Goal: Task Accomplishment & Management: Manage account settings

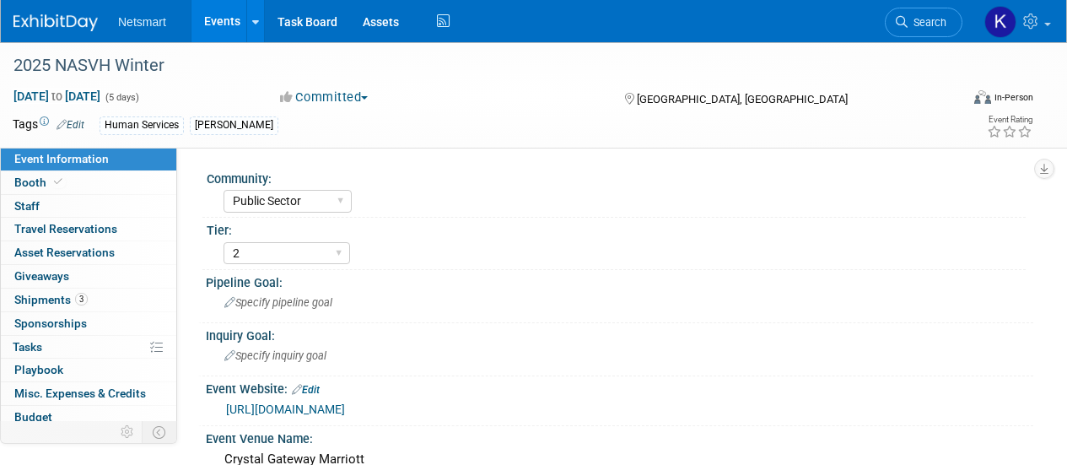
select select "Public Sector"
select select "2"
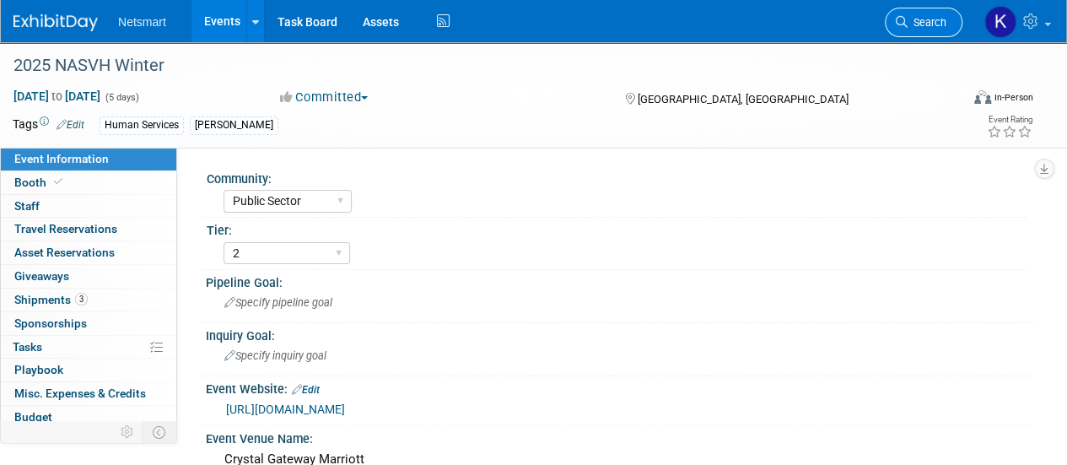
click at [907, 20] on span "Search" at bounding box center [926, 22] width 39 height 13
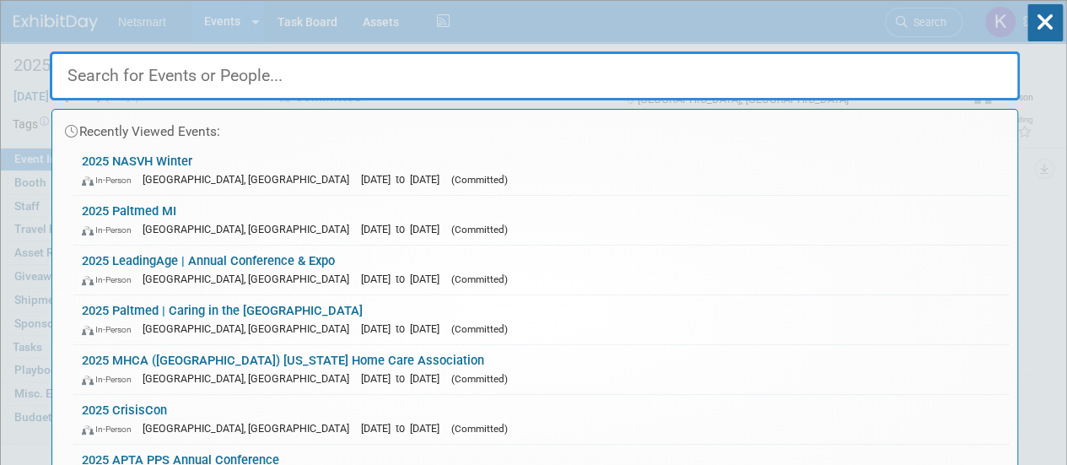
click at [163, 68] on input "text" at bounding box center [535, 75] width 970 height 49
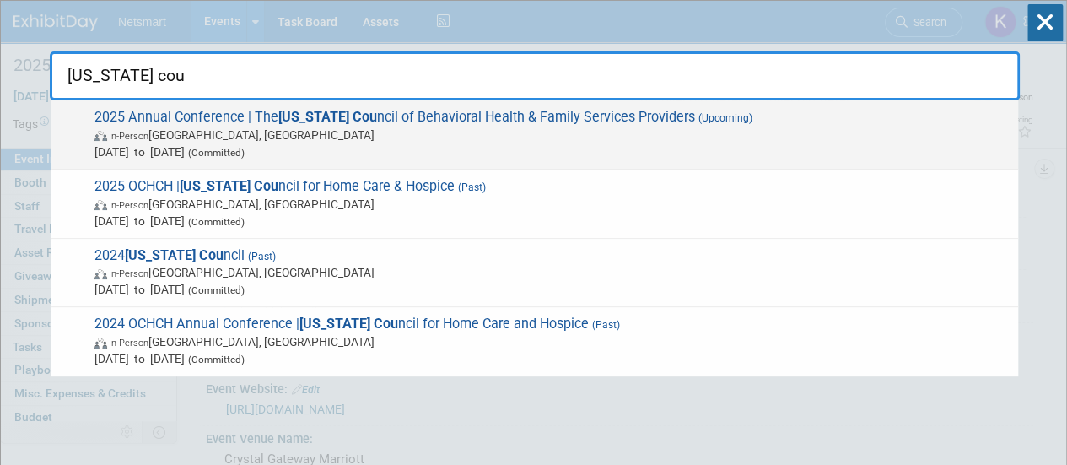
type input "[US_STATE] cou"
click at [251, 122] on span "2025 Annual Conference​ | The [US_STATE] Cou ncil of Behavioral Health & Family…" at bounding box center [549, 134] width 920 height 51
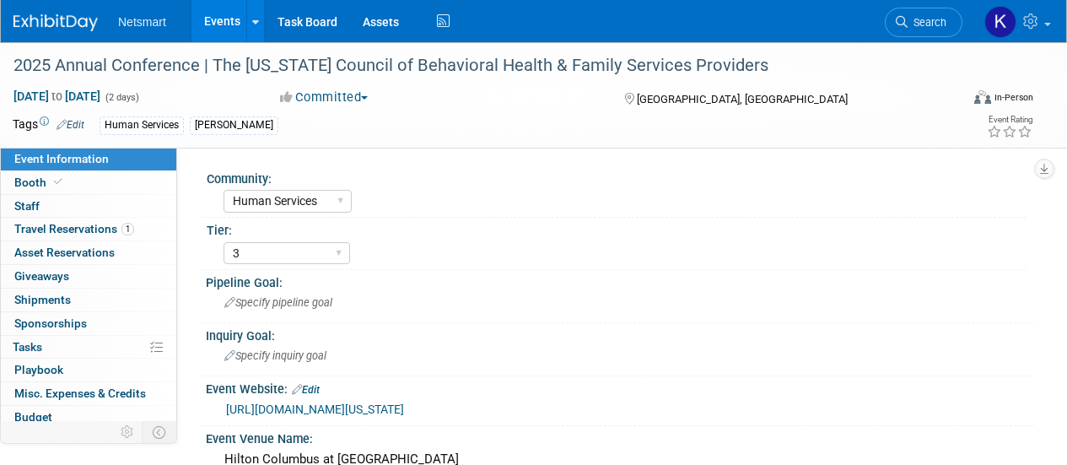
select select "Human Services"
select select "3"
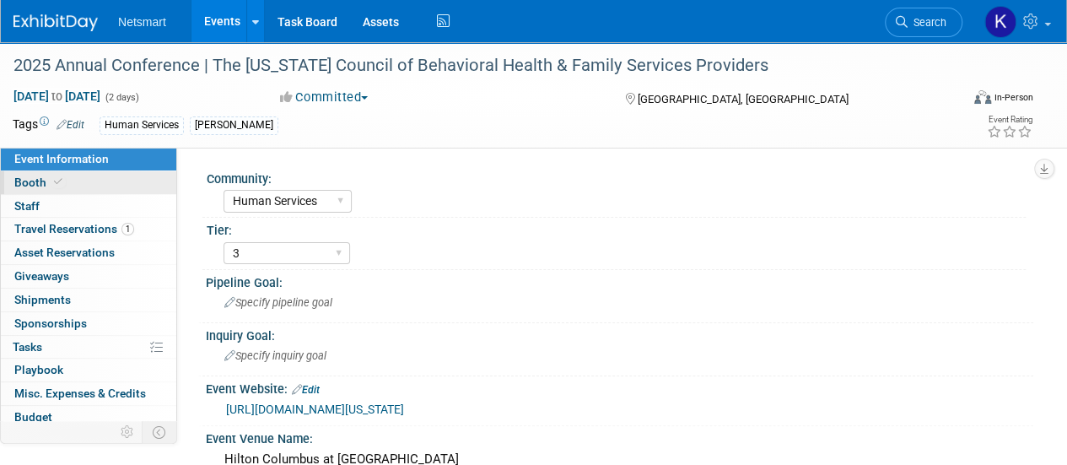
click at [98, 175] on link "Booth" at bounding box center [88, 182] width 175 height 23
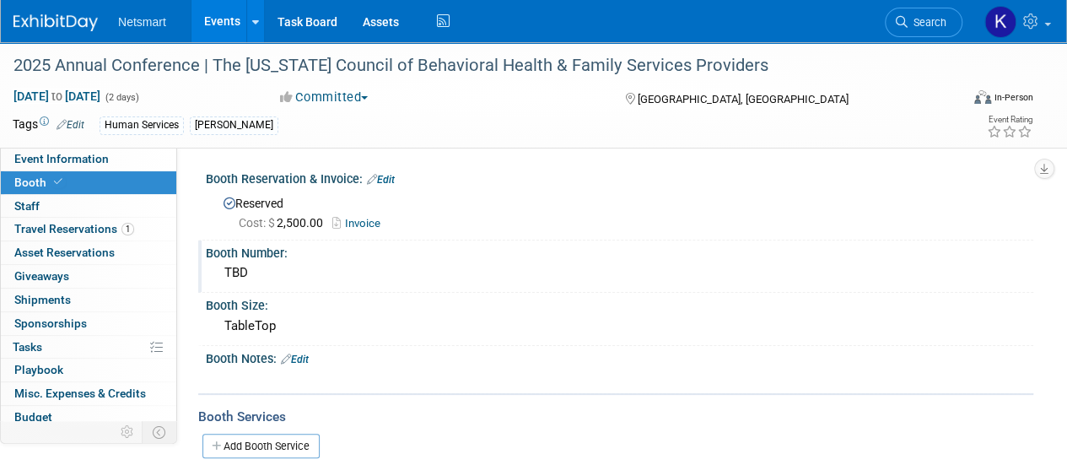
click at [272, 280] on div "TBD" at bounding box center [619, 273] width 802 height 26
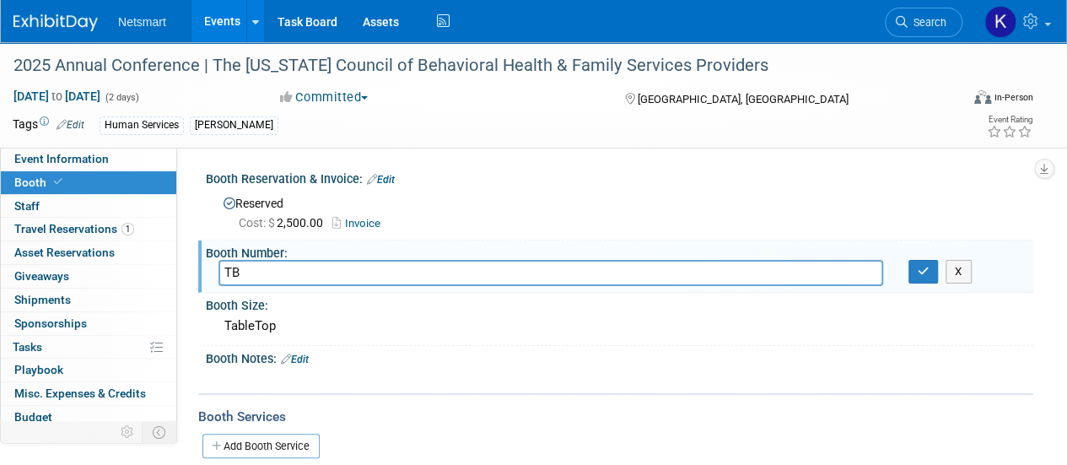
type input "T"
type input "30"
click at [911, 267] on button "button" at bounding box center [923, 272] width 30 height 24
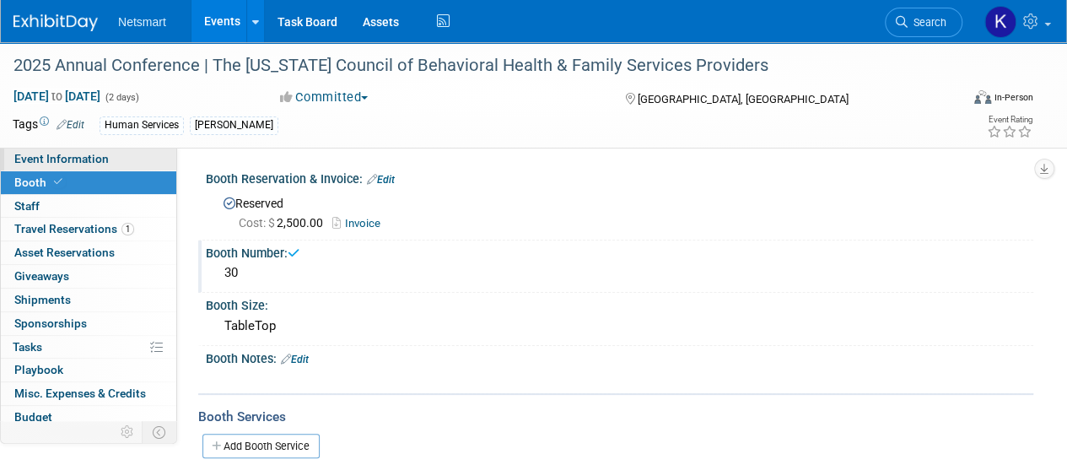
click at [105, 160] on span "Event Information" at bounding box center [61, 158] width 94 height 13
select select "Human Services"
select select "3"
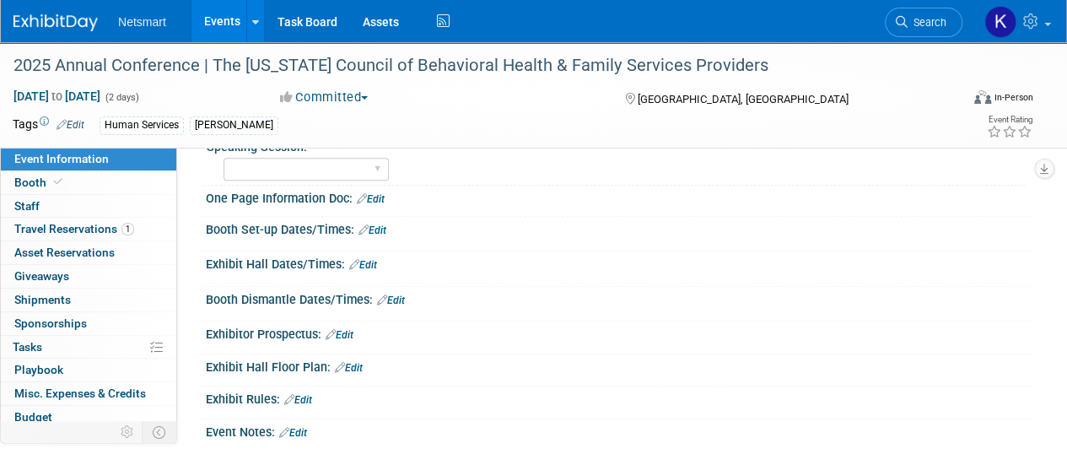
scroll to position [551, 0]
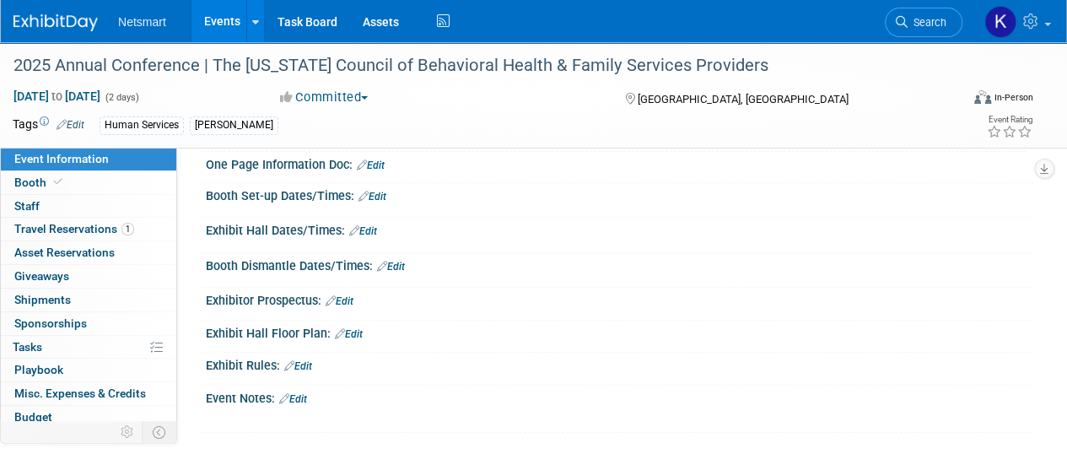
click at [381, 202] on link "Edit" at bounding box center [372, 197] width 28 height 12
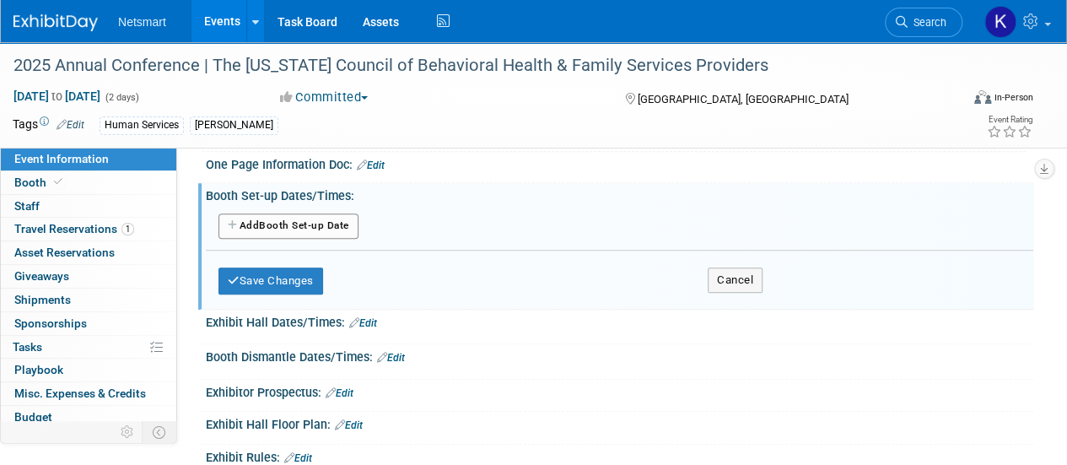
click at [304, 239] on button "Add Another Booth Set-up Date" at bounding box center [288, 225] width 140 height 25
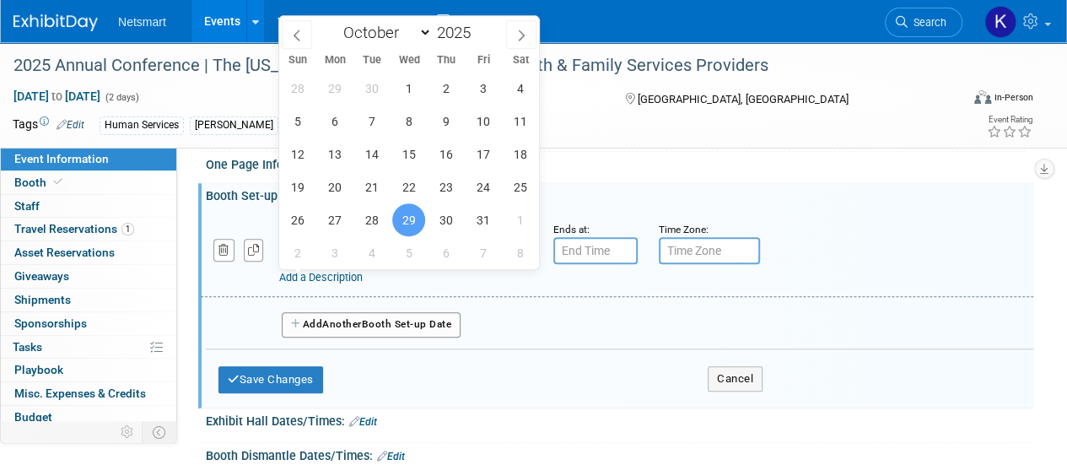
click at [390, 264] on input "Oct 29, 2025" at bounding box center [350, 250] width 143 height 27
click at [375, 221] on span "28" at bounding box center [371, 219] width 33 height 33
type input "Oct 28, 2025"
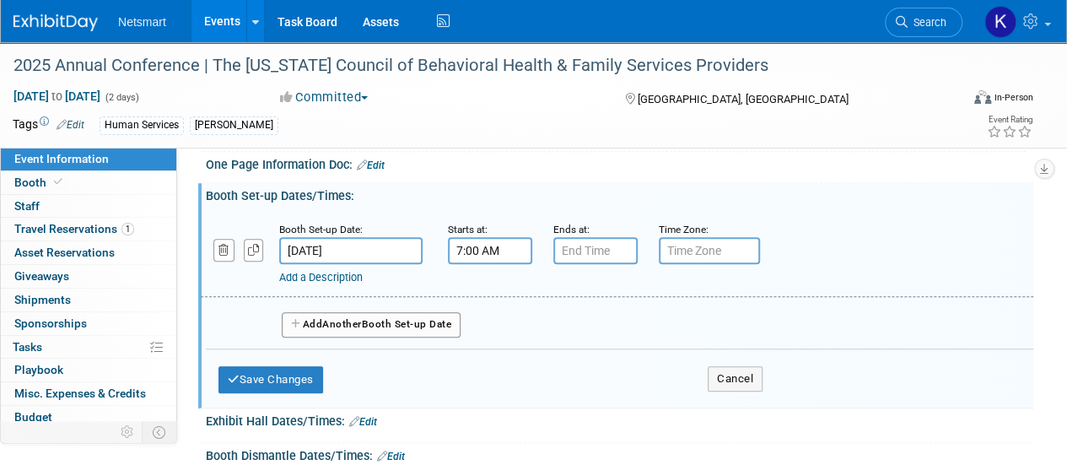
click at [458, 264] on input "7:00 AM" at bounding box center [490, 250] width 84 height 27
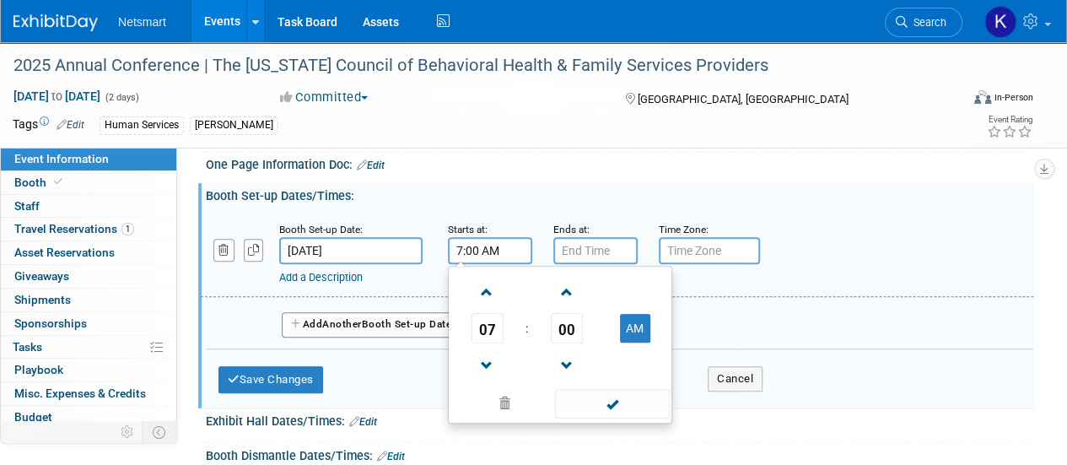
click at [497, 264] on input "7:00 AM" at bounding box center [490, 250] width 84 height 27
click at [637, 342] on button "AM" at bounding box center [635, 328] width 30 height 29
click at [488, 380] on span at bounding box center [487, 366] width 30 height 30
type input "6:00 PM"
click at [575, 296] on div "06 : 00 PM 12 01 02 03 04 05 06 07 08 09 10 11 00 05 10 15 20 25 30 35 40 45 50…" at bounding box center [560, 345] width 224 height 158
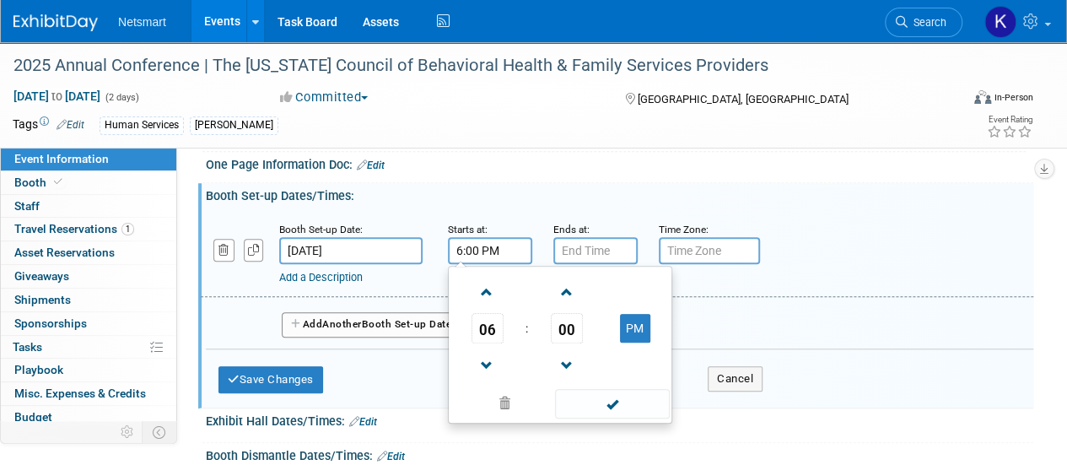
type input "7:00 PM"
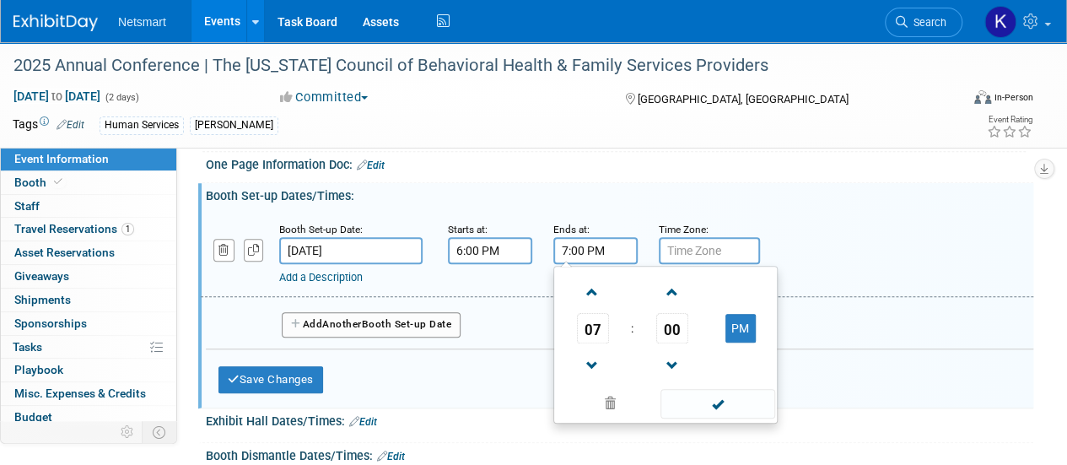
click at [575, 264] on input "7:00 PM" at bounding box center [595, 250] width 84 height 27
click at [700, 418] on span at bounding box center [717, 404] width 114 height 30
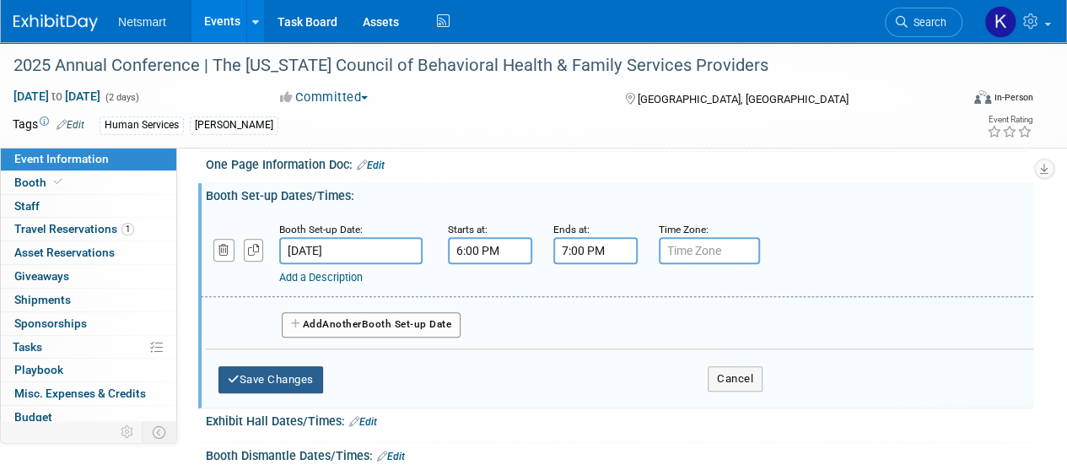
click at [304, 393] on button "Save Changes" at bounding box center [270, 379] width 105 height 27
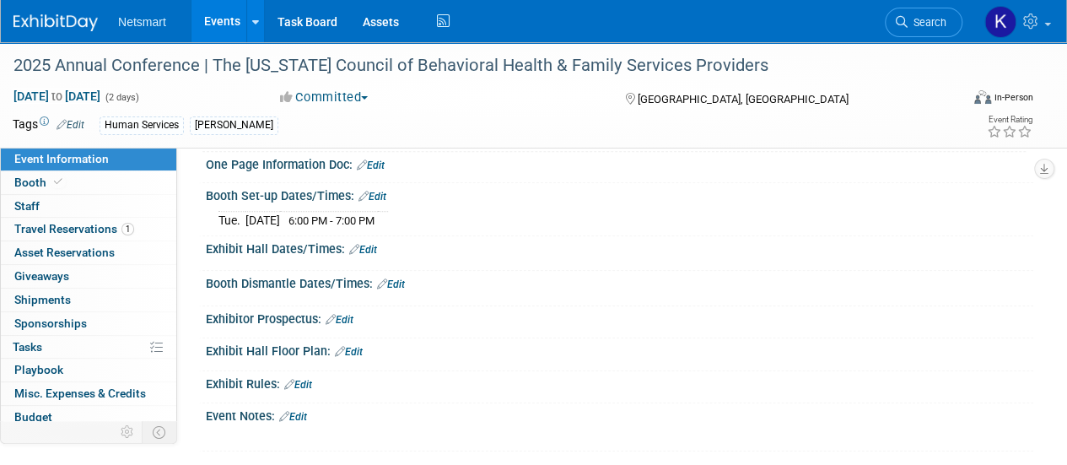
click at [374, 255] on link "Edit" at bounding box center [363, 250] width 28 height 12
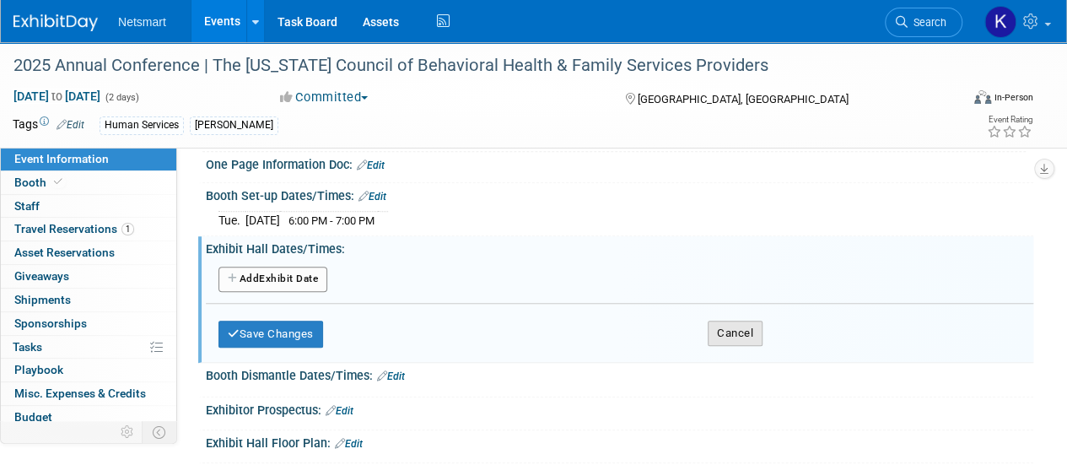
click at [726, 346] on button "Cancel" at bounding box center [734, 332] width 55 height 25
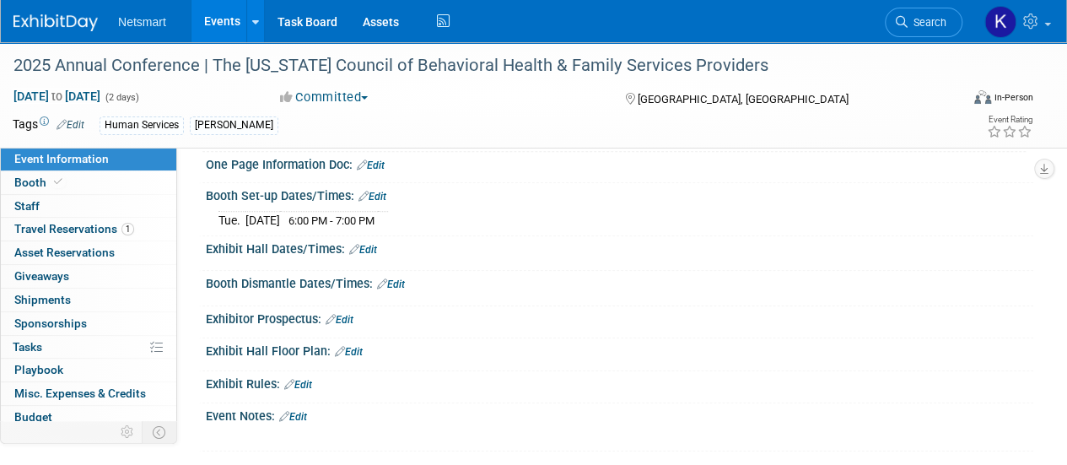
click at [395, 290] on link "Edit" at bounding box center [391, 284] width 28 height 12
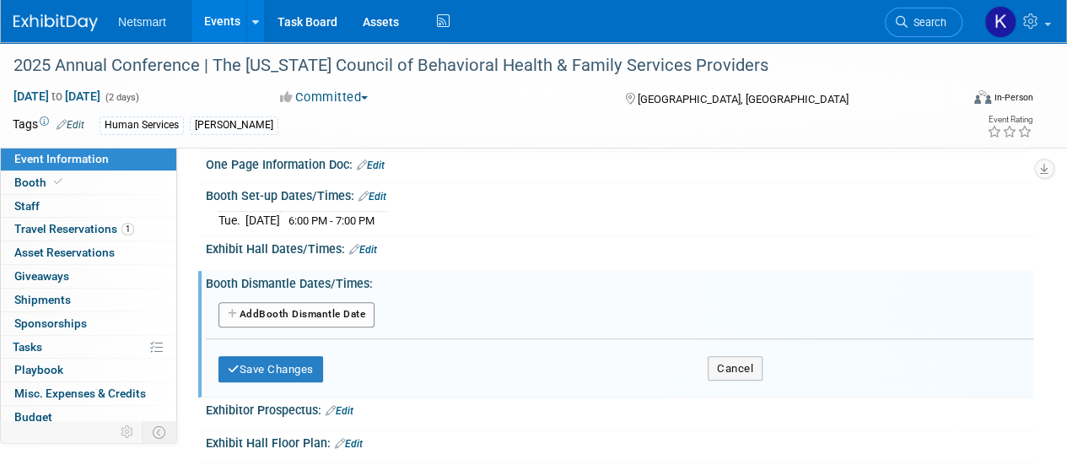
click at [357, 327] on button "Add Another Booth Dismantle Date" at bounding box center [296, 314] width 156 height 25
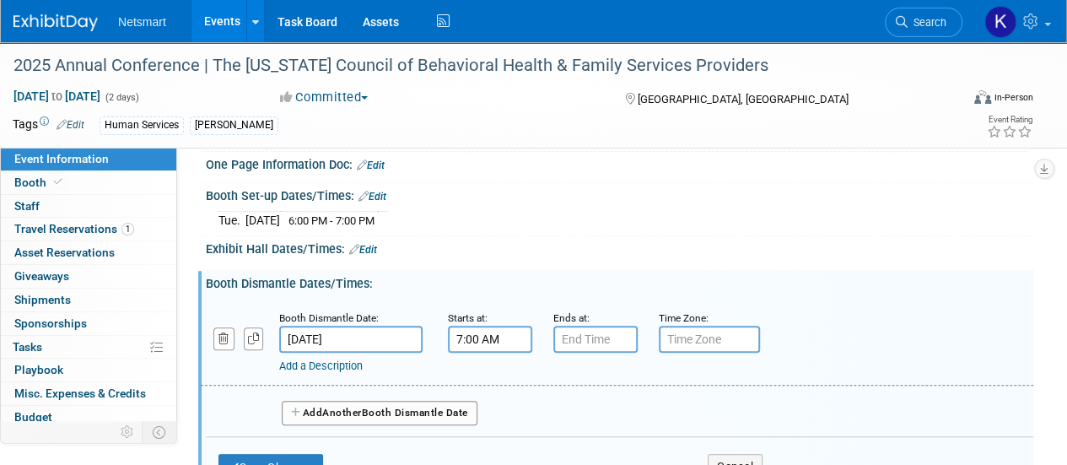
click at [491, 352] on input "7:00 AM" at bounding box center [490, 338] width 84 height 27
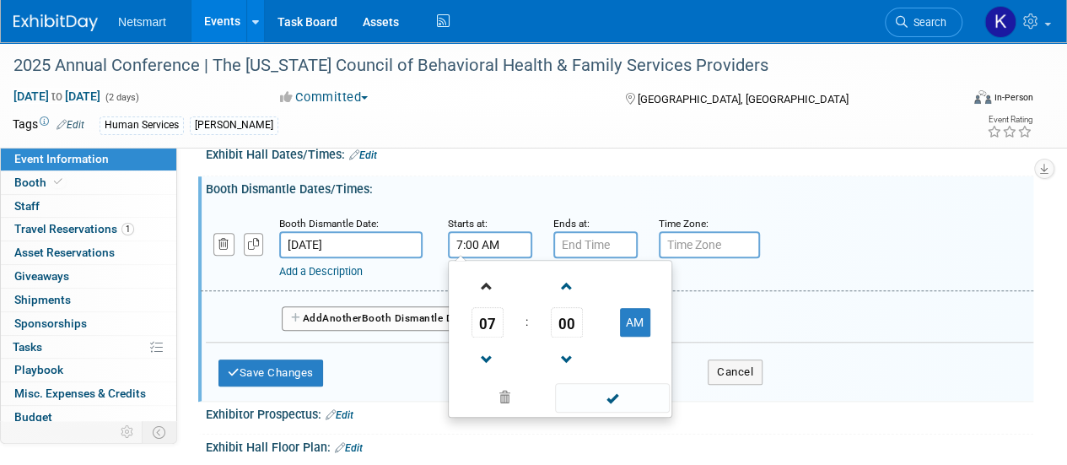
scroll to position [646, 0]
click at [485, 336] on span "07" at bounding box center [487, 321] width 32 height 30
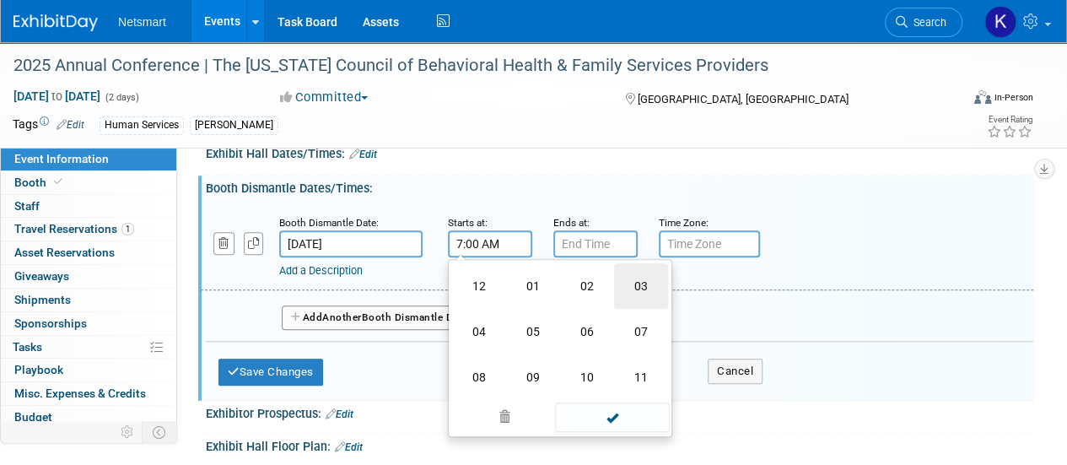
click at [638, 309] on td "03" at bounding box center [641, 286] width 54 height 46
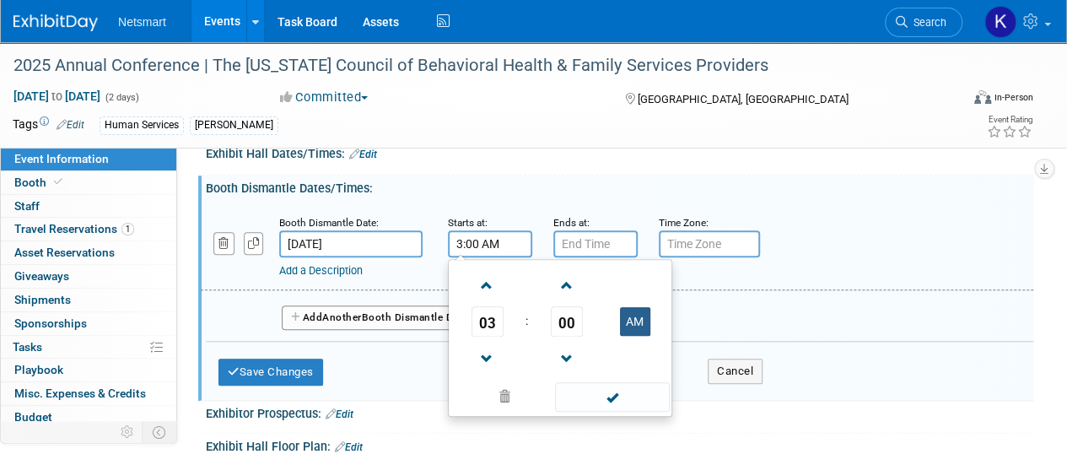
click at [634, 336] on button "AM" at bounding box center [635, 321] width 30 height 29
type input "3:00 PM"
click at [607, 411] on span at bounding box center [612, 397] width 114 height 30
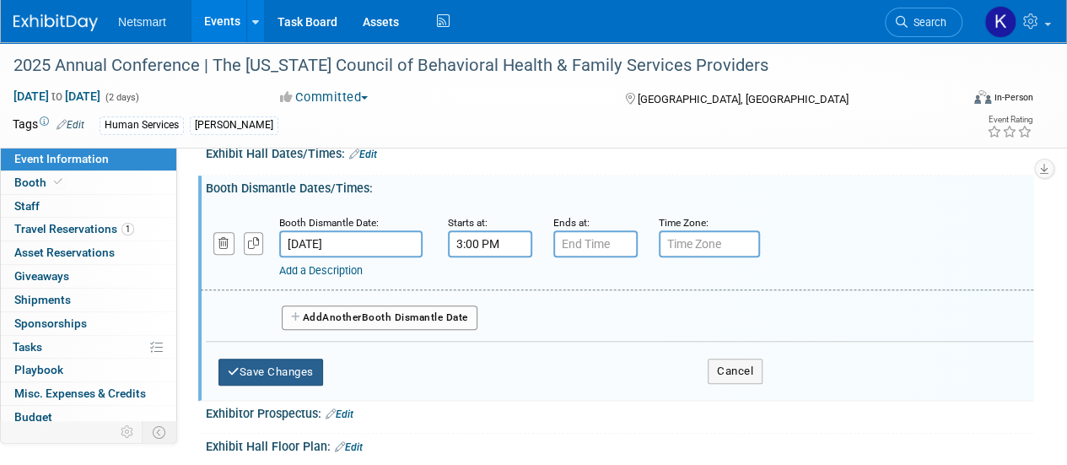
click at [323, 385] on button "Save Changes" at bounding box center [270, 371] width 105 height 27
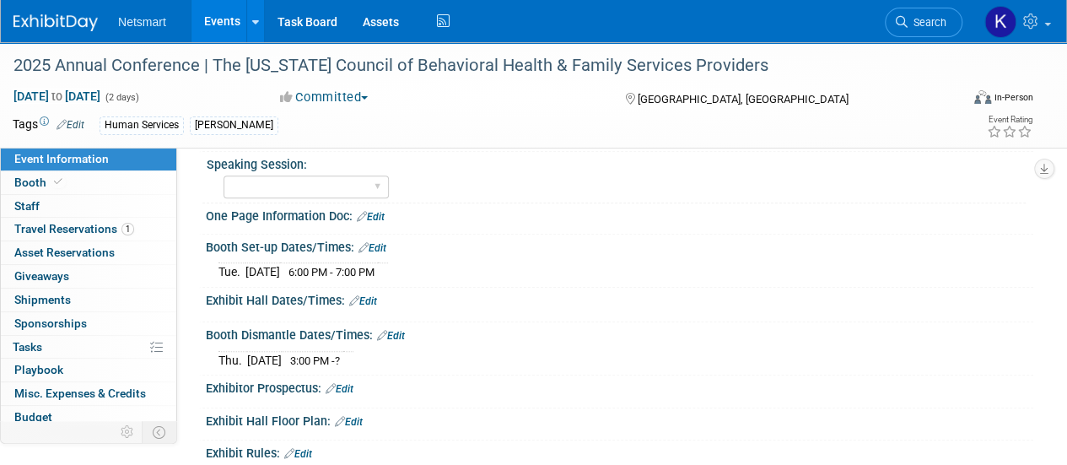
scroll to position [500, 0]
click at [382, 253] on link "Edit" at bounding box center [372, 247] width 28 height 12
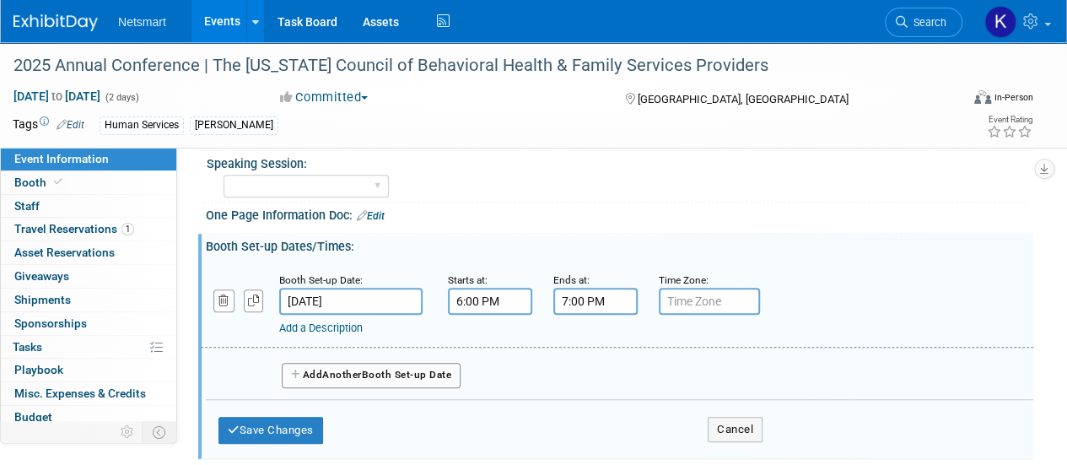
click at [336, 380] on span "Another" at bounding box center [342, 374] width 40 height 12
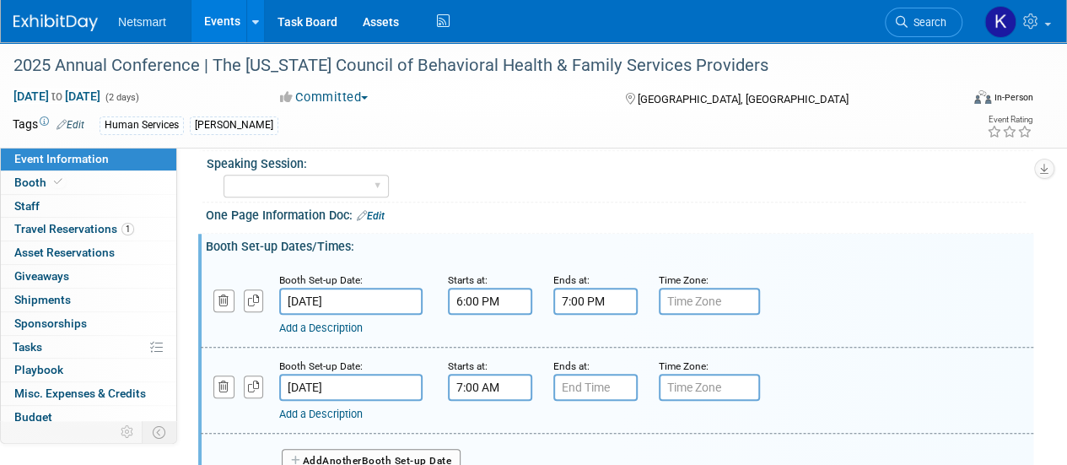
click at [481, 401] on input "7:00 AM" at bounding box center [490, 387] width 84 height 27
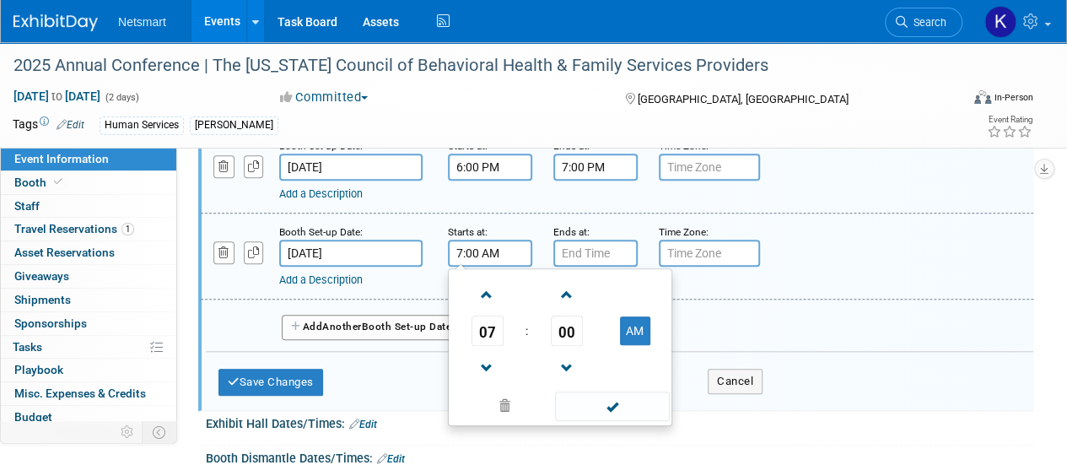
scroll to position [635, 0]
click at [491, 345] on span "07" at bounding box center [487, 330] width 32 height 30
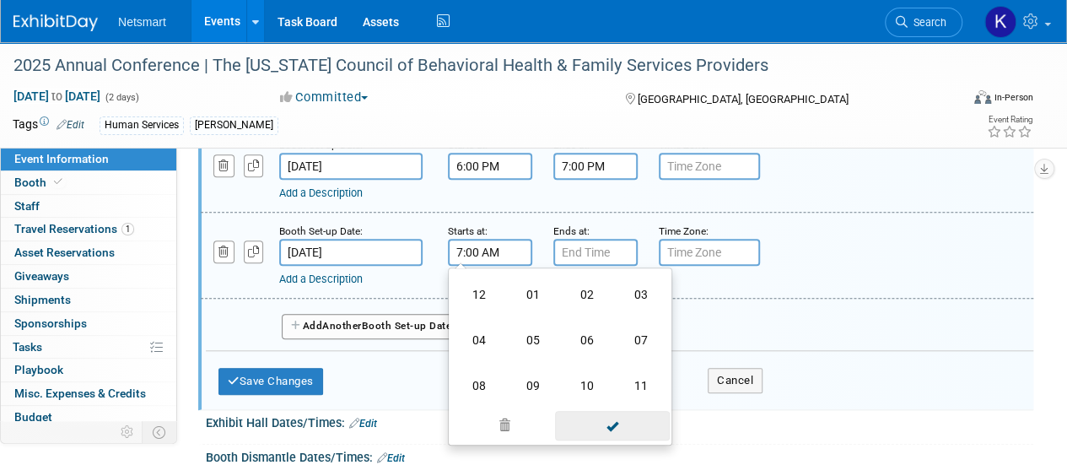
click at [610, 440] on span at bounding box center [612, 426] width 114 height 30
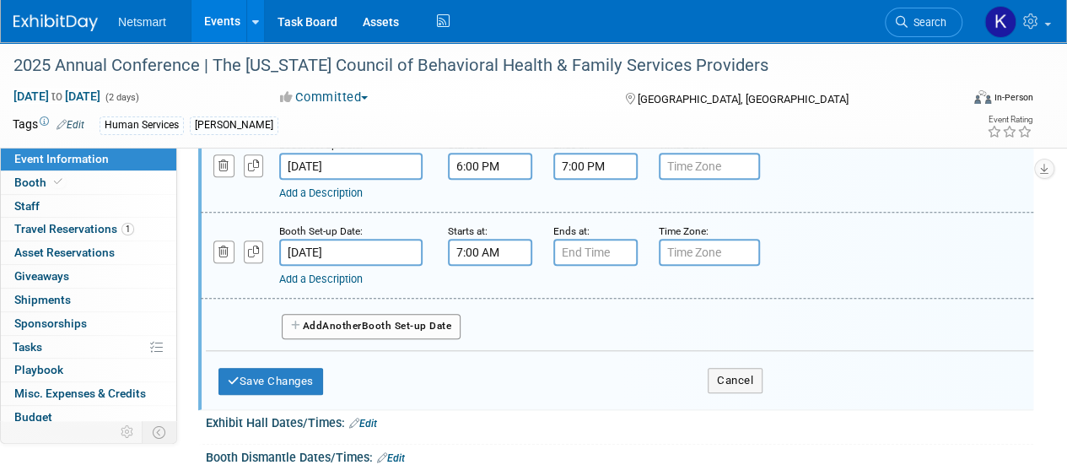
click at [476, 266] on input "7:00 AM" at bounding box center [490, 252] width 84 height 27
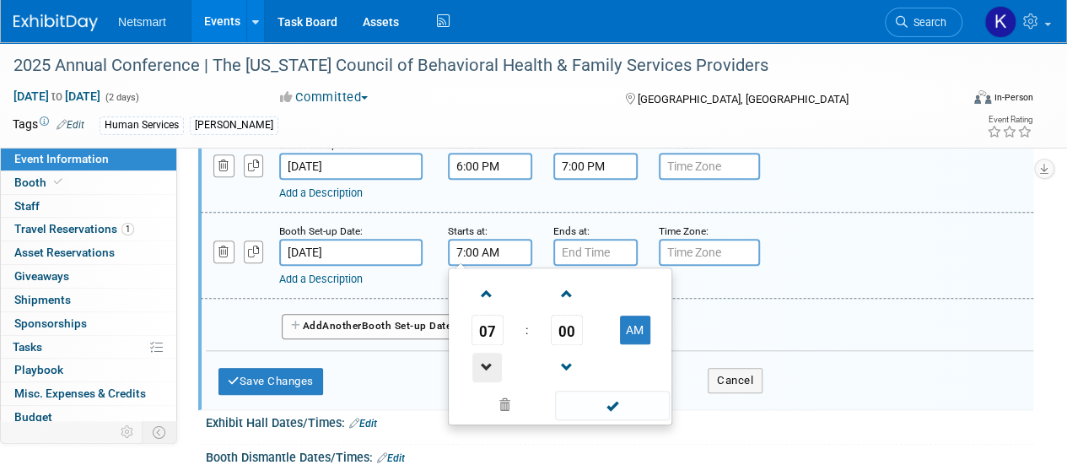
click at [495, 382] on span at bounding box center [487, 367] width 30 height 30
click at [578, 345] on span "00" at bounding box center [567, 330] width 32 height 30
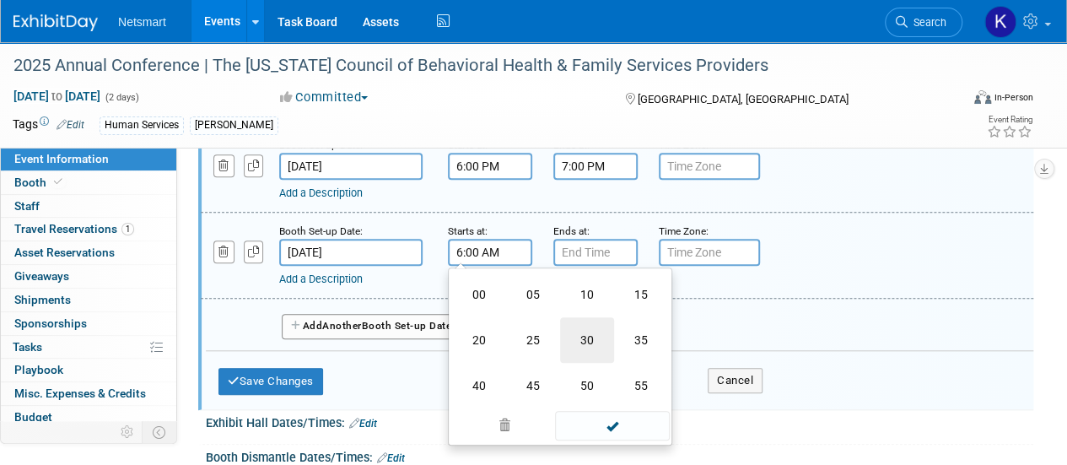
click at [573, 363] on td "30" at bounding box center [587, 340] width 54 height 46
type input "6:30 AM"
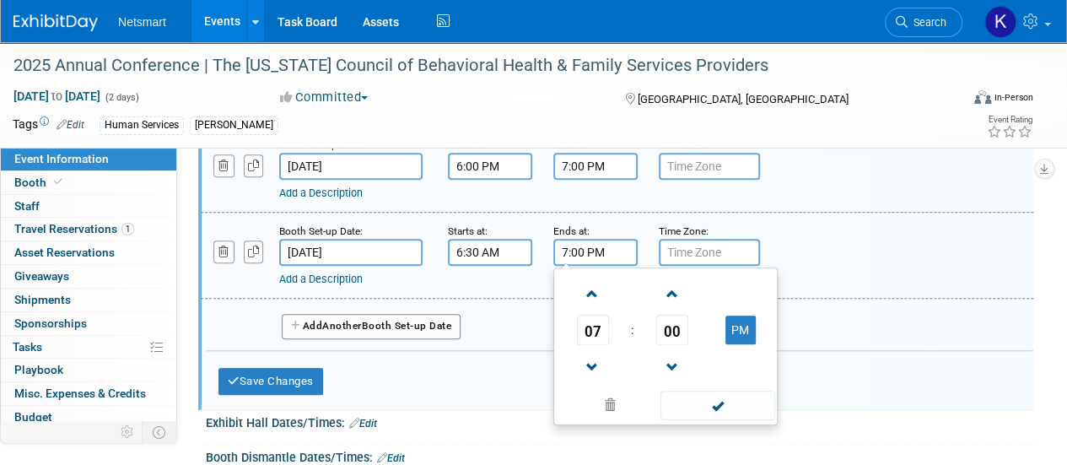
click at [595, 266] on input "7:00 PM" at bounding box center [595, 252] width 84 height 27
click at [596, 309] on span at bounding box center [593, 294] width 30 height 30
click at [730, 344] on button "PM" at bounding box center [740, 329] width 30 height 29
type input "8:00 AM"
click at [298, 395] on button "Save Changes" at bounding box center [270, 381] width 105 height 27
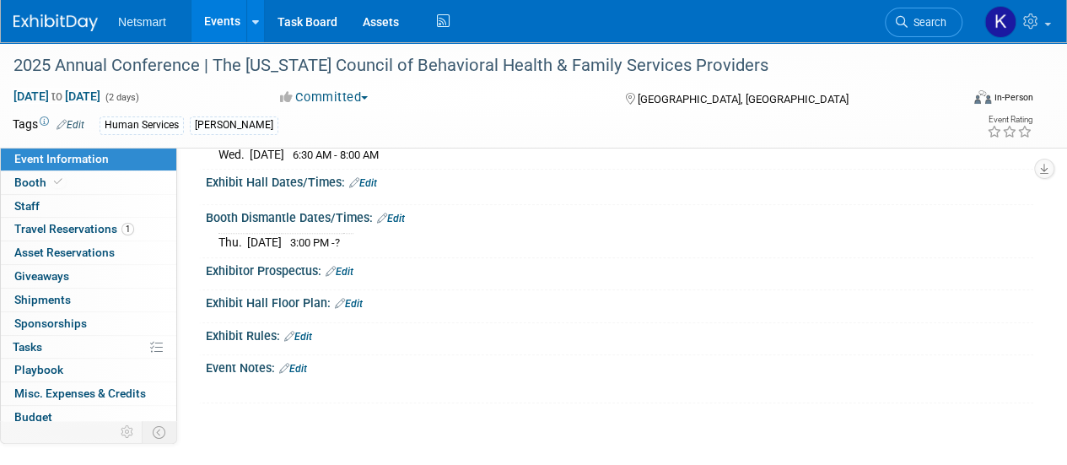
scroll to position [533, 0]
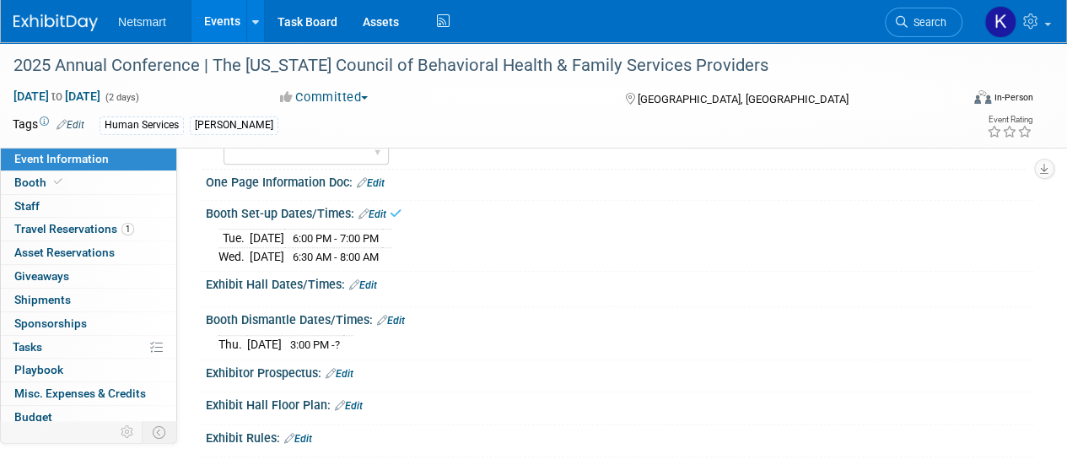
click at [371, 291] on link "Edit" at bounding box center [363, 285] width 28 height 12
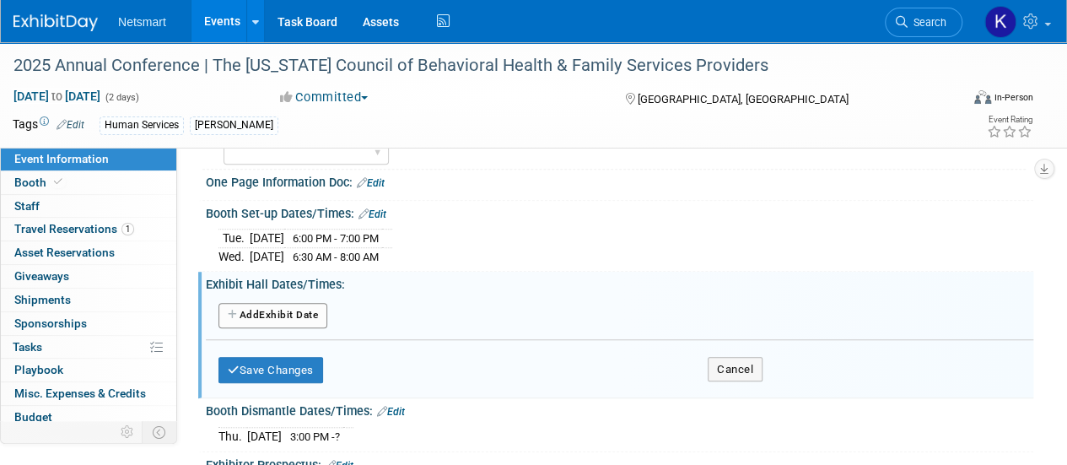
click at [298, 328] on button "Add Another Exhibit Date" at bounding box center [272, 315] width 109 height 25
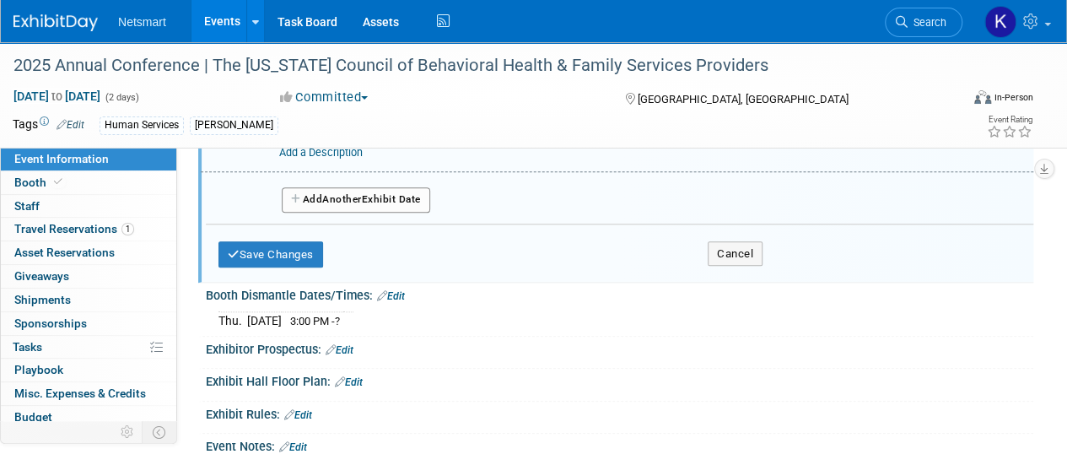
scroll to position [748, 0]
click at [272, 267] on button "Save Changes" at bounding box center [270, 253] width 105 height 27
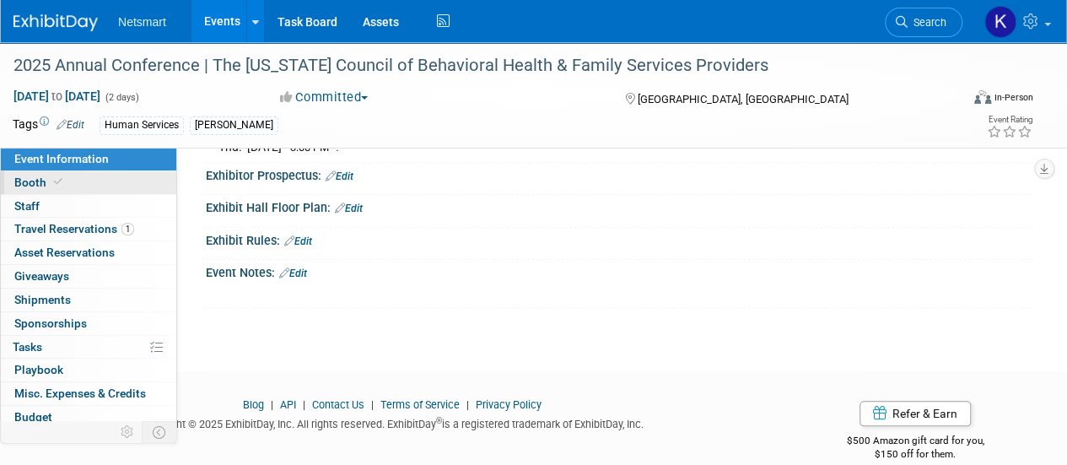
click at [99, 186] on link "Booth" at bounding box center [88, 182] width 175 height 23
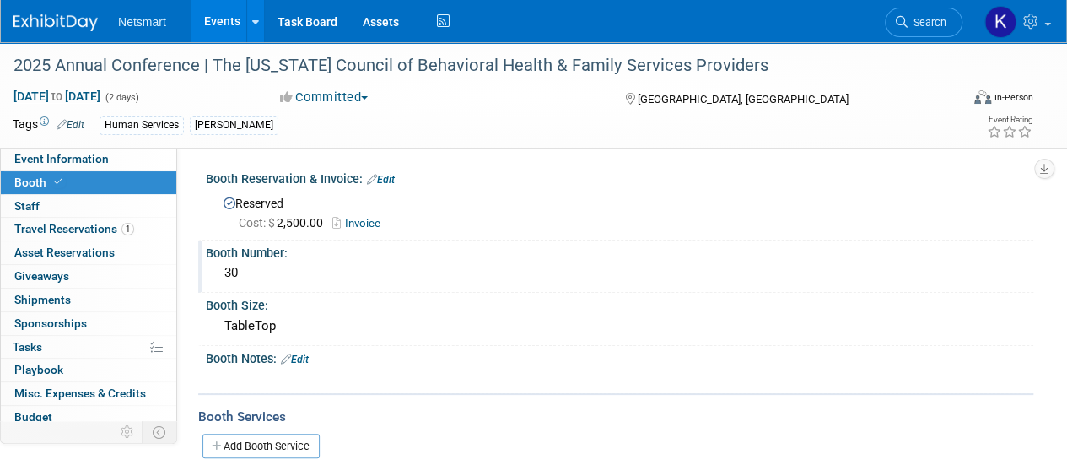
scroll to position [29, 0]
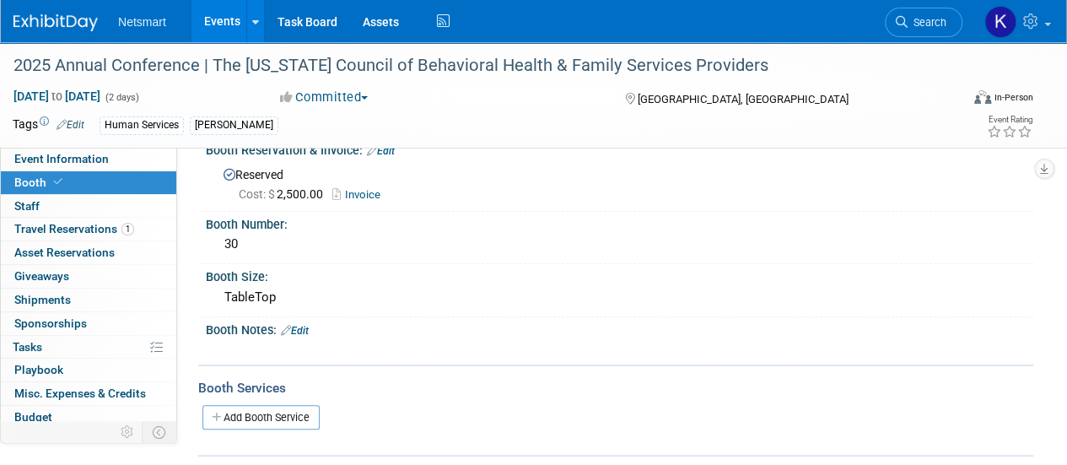
click at [298, 331] on link "Edit" at bounding box center [295, 331] width 28 height 12
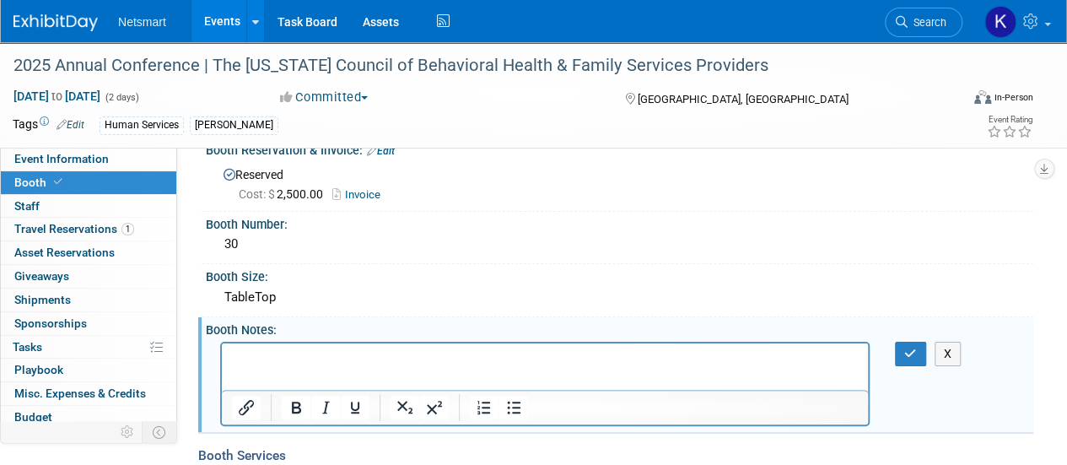
scroll to position [0, 0]
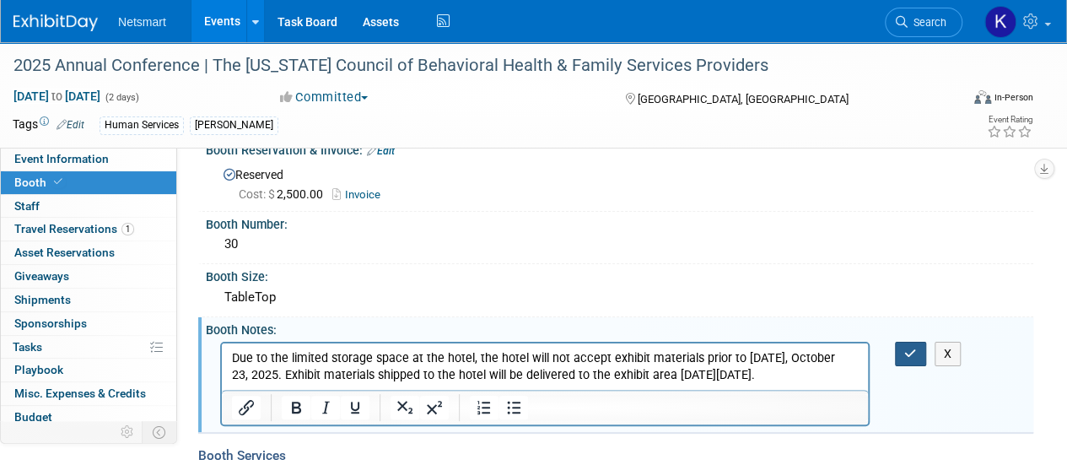
click at [911, 357] on icon "button" at bounding box center [910, 353] width 13 height 12
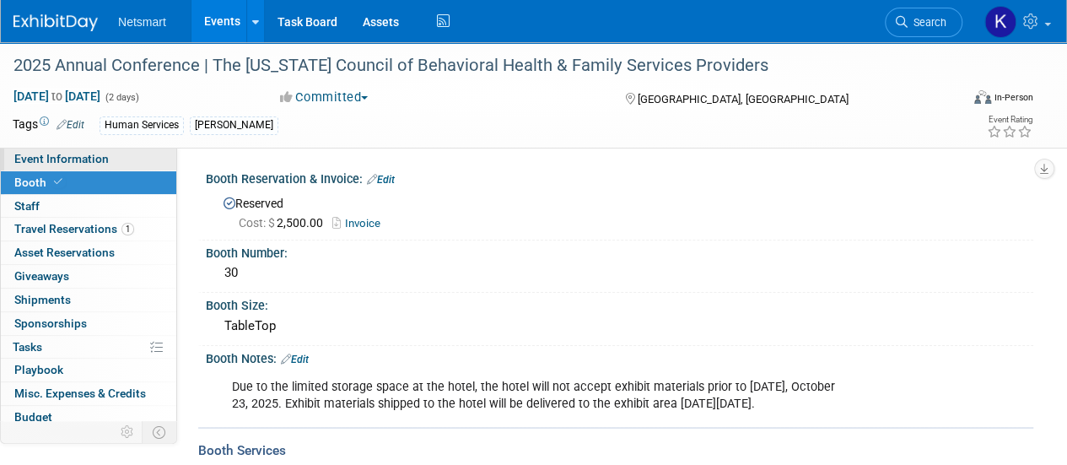
click at [117, 161] on link "Event Information" at bounding box center [88, 159] width 175 height 23
select select "Human Services"
select select "3"
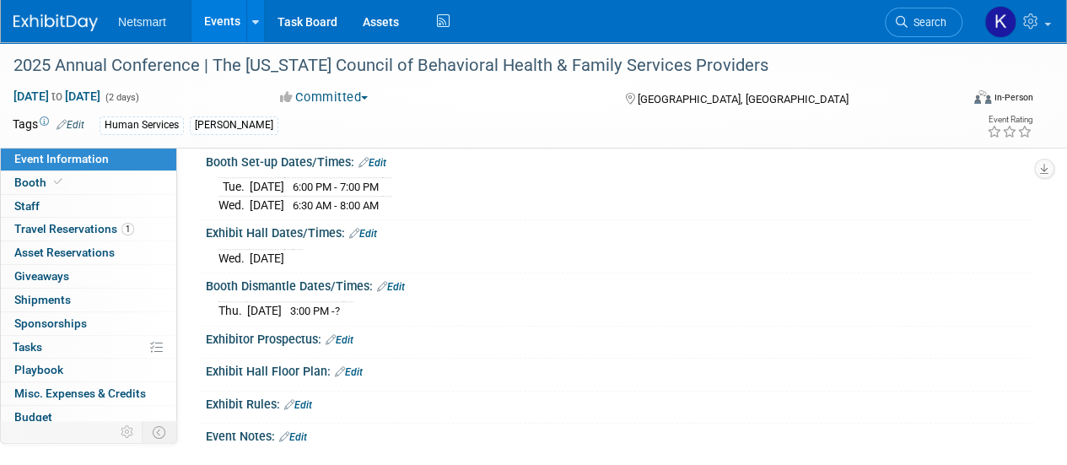
scroll to position [566, 0]
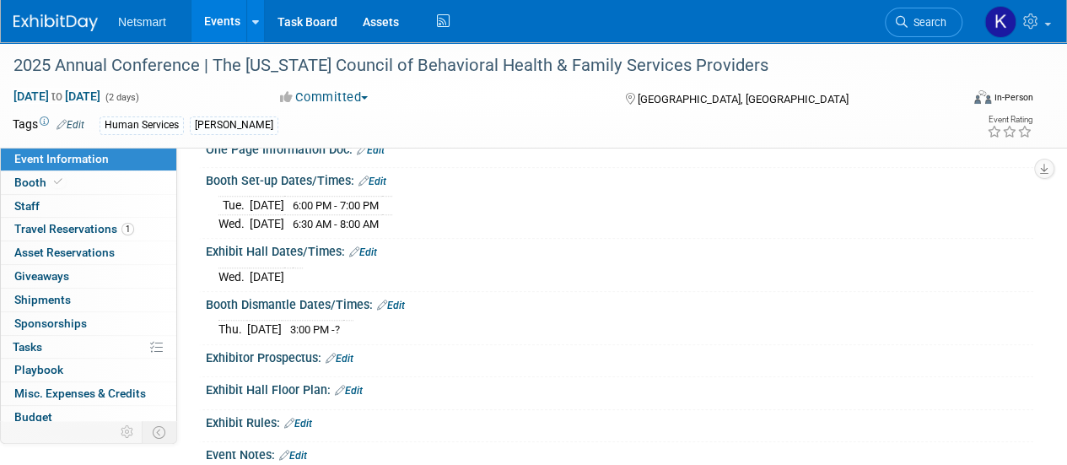
click at [372, 258] on link "Edit" at bounding box center [363, 252] width 28 height 12
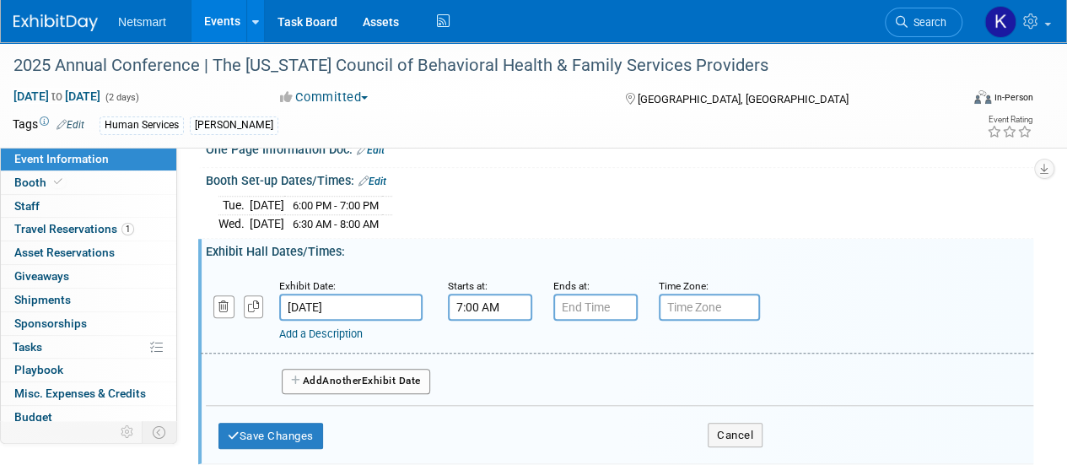
click at [470, 320] on input "7:00 AM" at bounding box center [490, 306] width 84 height 27
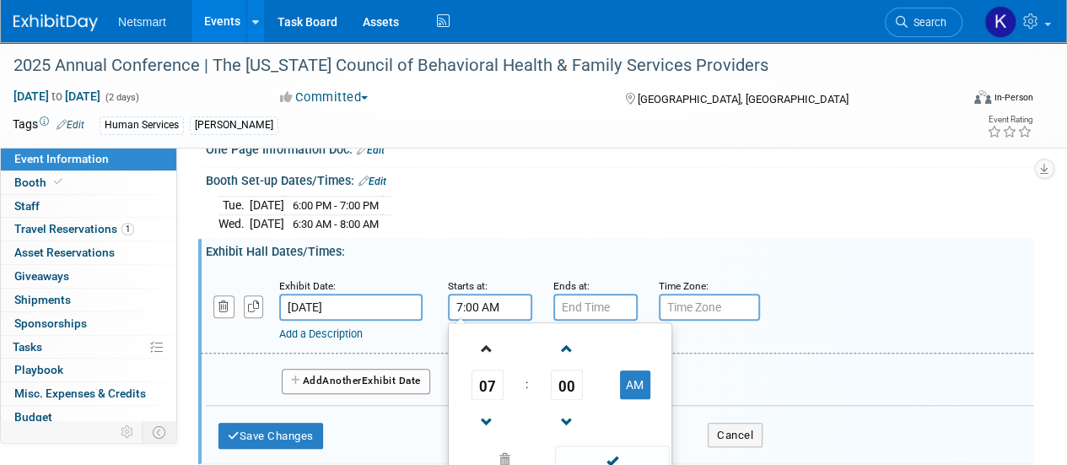
click at [473, 360] on link at bounding box center [487, 347] width 32 height 43
type input "8:00 AM"
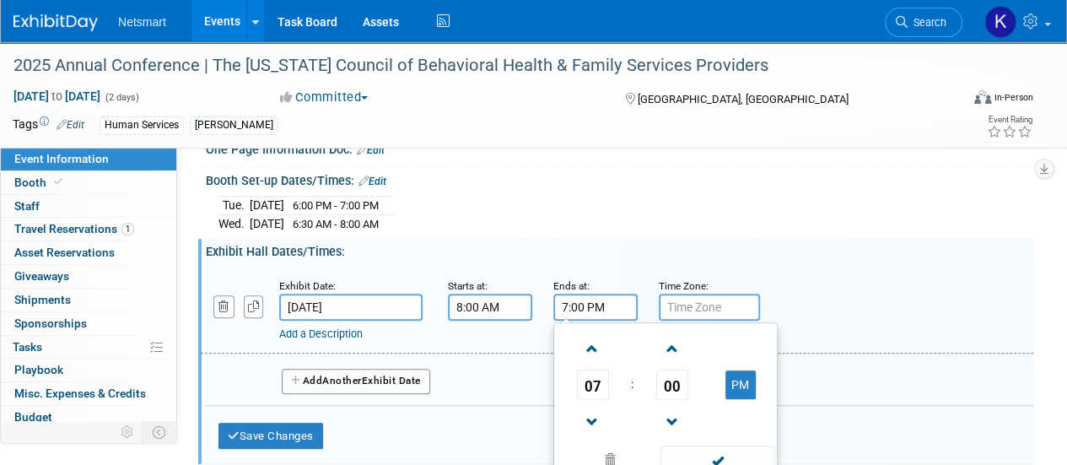
click at [581, 320] on input "7:00 PM" at bounding box center [595, 306] width 84 height 27
click at [602, 437] on span at bounding box center [593, 422] width 30 height 30
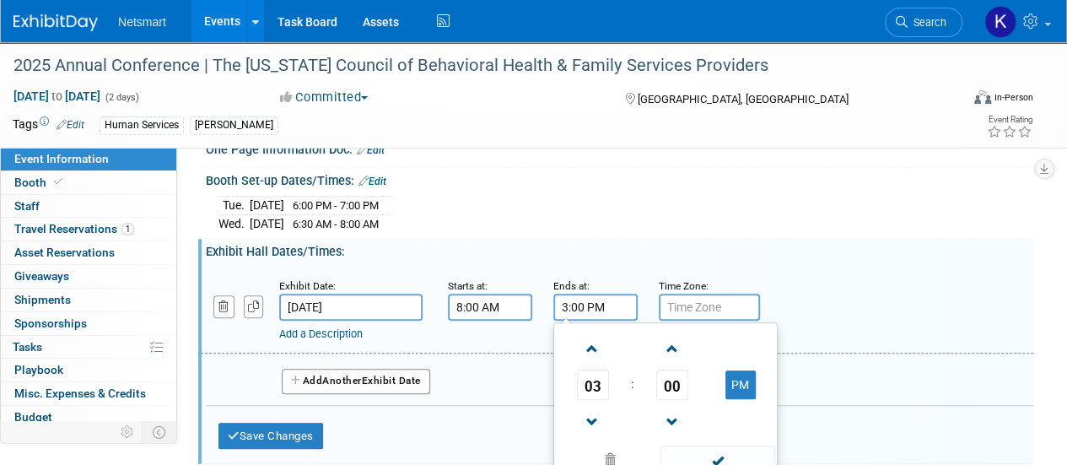
click at [651, 400] on td "00" at bounding box center [672, 384] width 70 height 30
click at [681, 400] on span "00" at bounding box center [672, 384] width 32 height 30
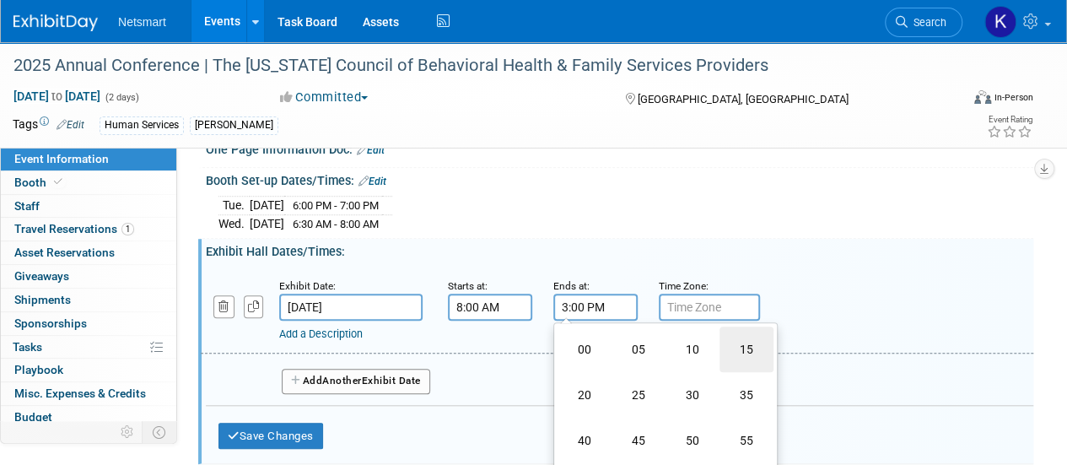
click at [757, 372] on td "15" at bounding box center [746, 349] width 54 height 46
type input "3:15 PM"
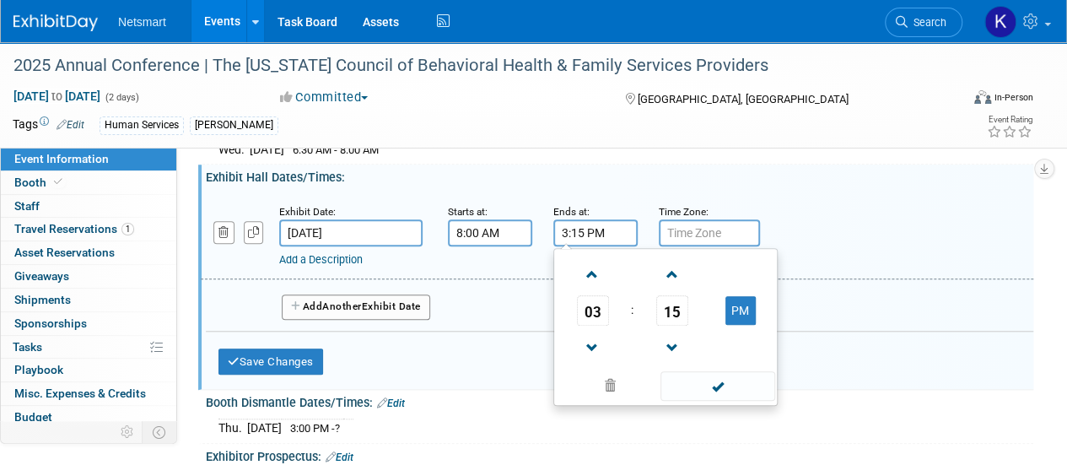
scroll to position [641, 0]
click at [739, 400] on span at bounding box center [717, 385] width 114 height 30
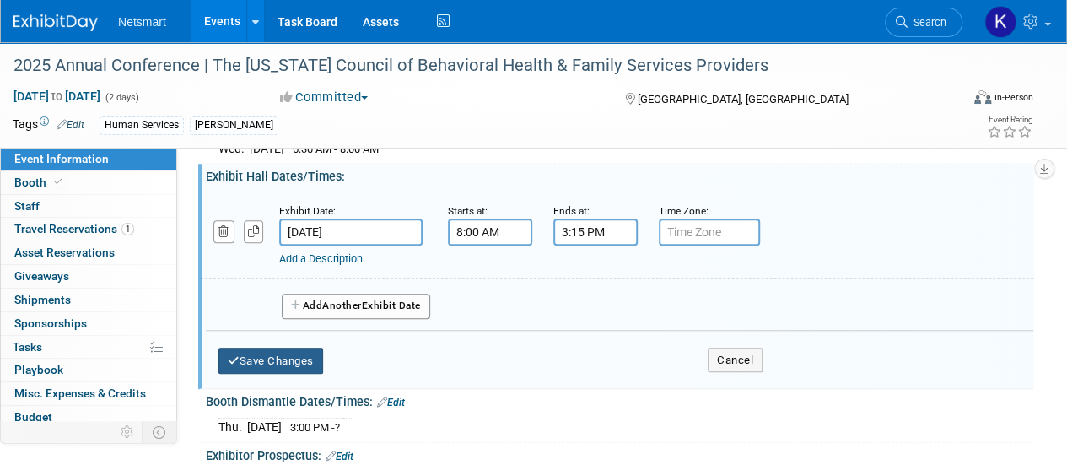
click at [310, 374] on button "Save Changes" at bounding box center [270, 360] width 105 height 27
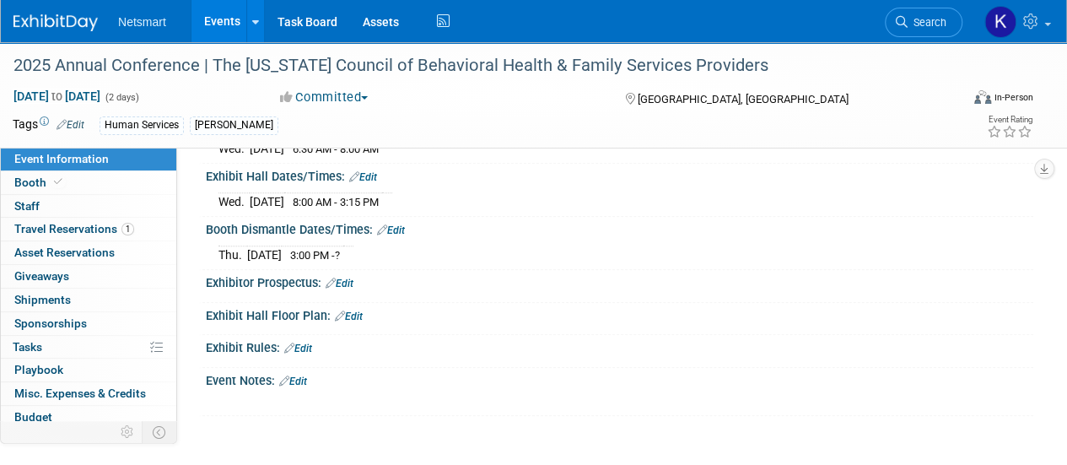
click at [369, 183] on link "Edit" at bounding box center [363, 177] width 28 height 12
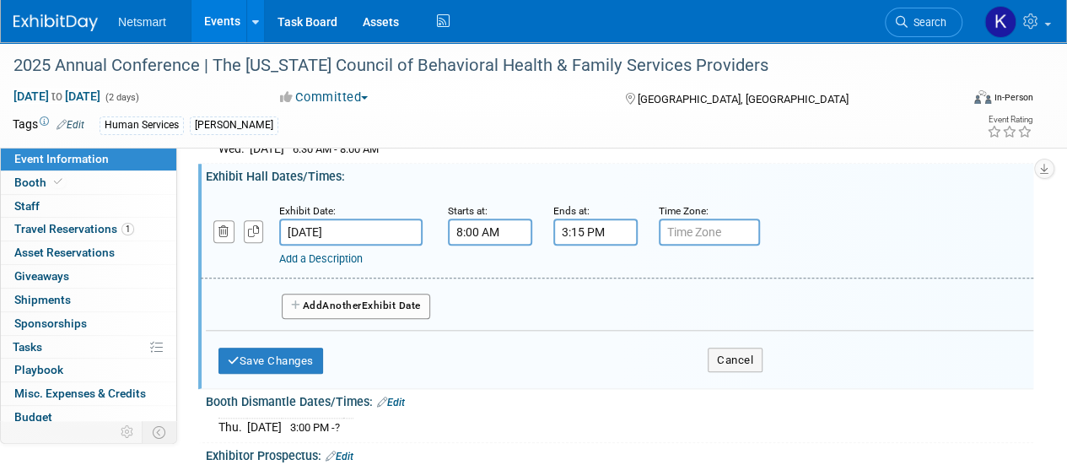
click at [327, 311] on span "Another" at bounding box center [342, 305] width 40 height 12
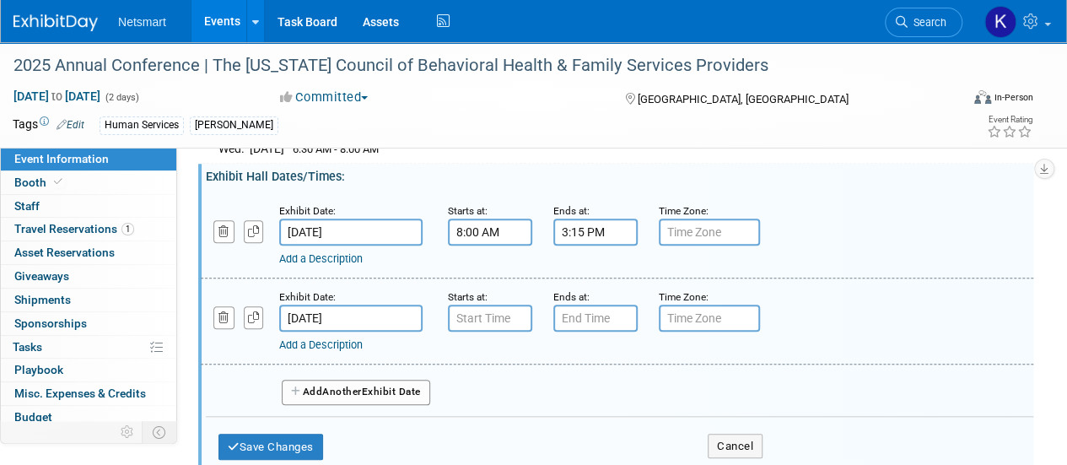
click at [465, 303] on small "Starts at:" at bounding box center [468, 297] width 40 height 12
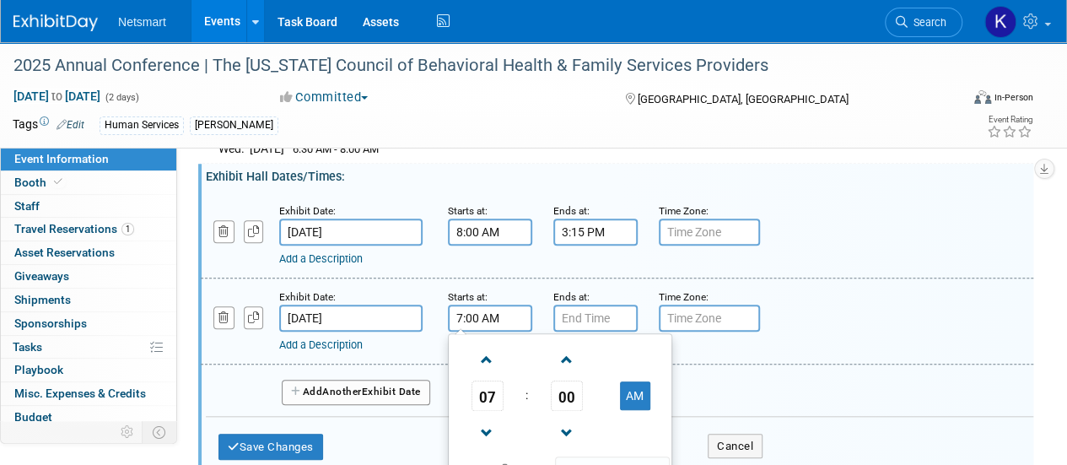
click at [465, 331] on input "7:00 AM" at bounding box center [490, 317] width 84 height 27
click at [478, 374] on span at bounding box center [487, 360] width 30 height 30
type input "8:00 AM"
click at [585, 331] on input "7:00 PM" at bounding box center [595, 317] width 84 height 27
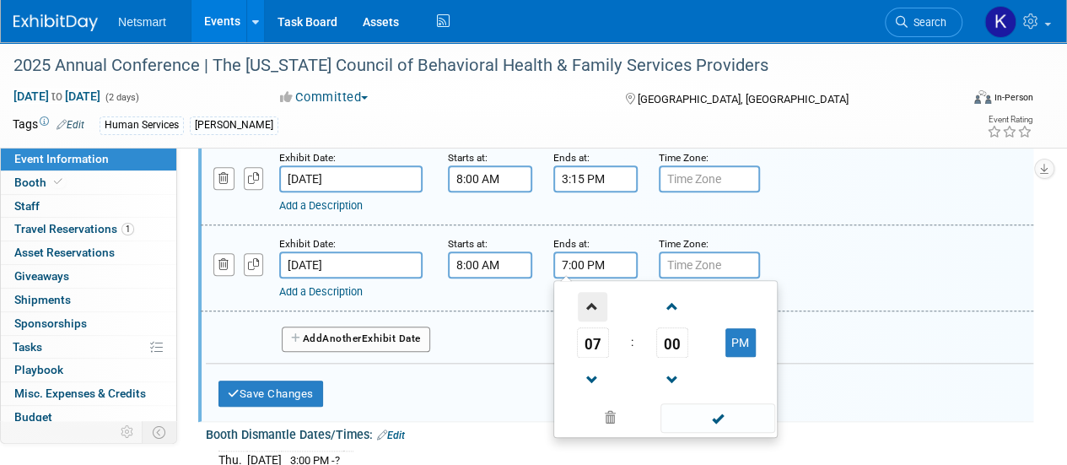
scroll to position [696, 0]
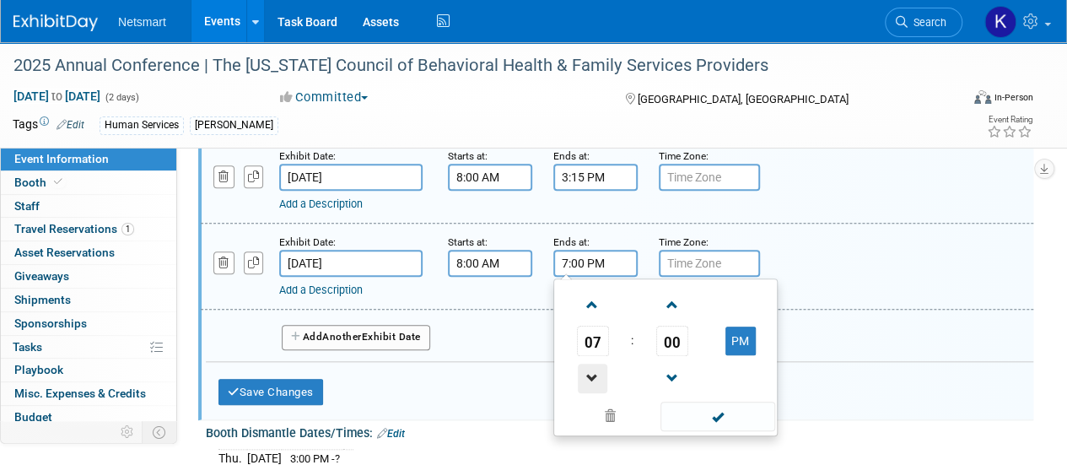
click at [594, 392] on span at bounding box center [593, 378] width 30 height 30
click at [661, 356] on span "00" at bounding box center [672, 340] width 32 height 30
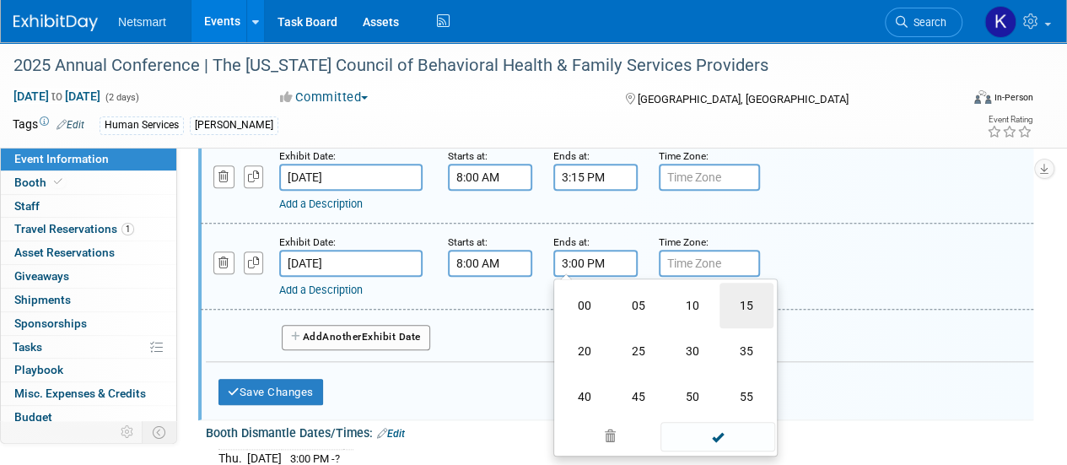
click at [755, 328] on td "15" at bounding box center [746, 305] width 54 height 46
type input "3:15 PM"
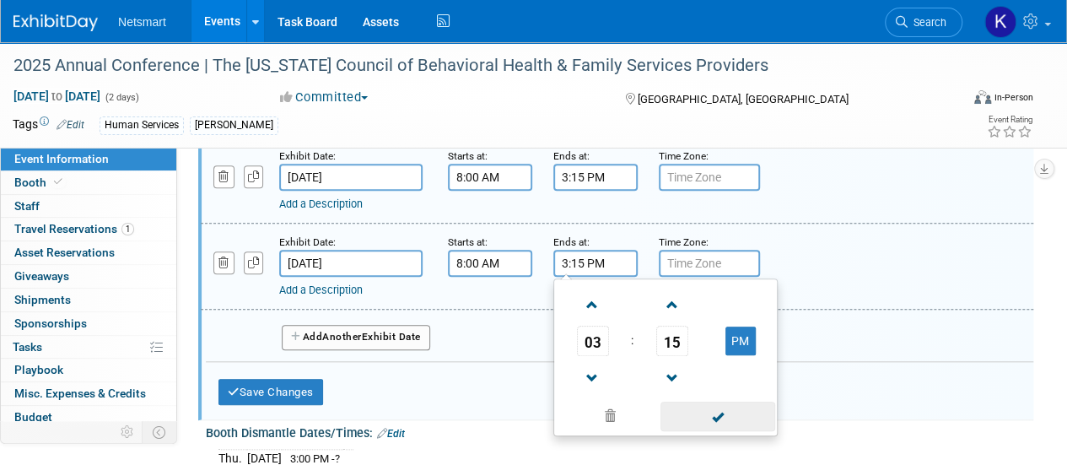
click at [698, 431] on span at bounding box center [717, 416] width 114 height 30
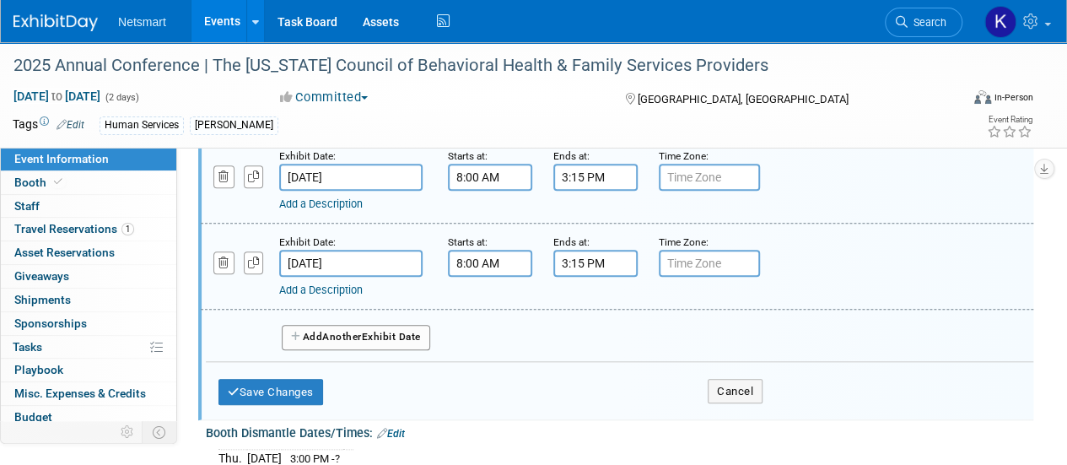
click at [281, 404] on div "Save Changes Cancel" at bounding box center [490, 388] width 544 height 52
click at [277, 406] on button "Save Changes" at bounding box center [270, 392] width 105 height 27
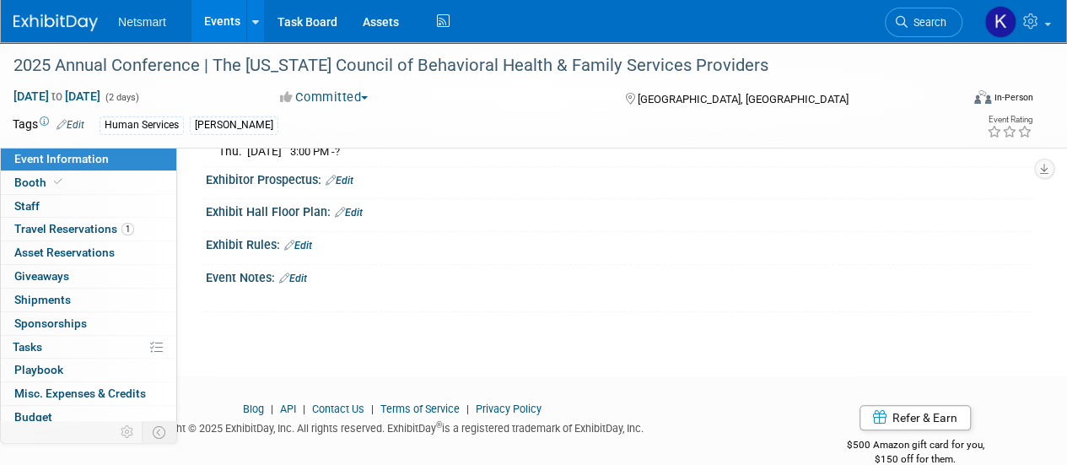
scroll to position [815, 0]
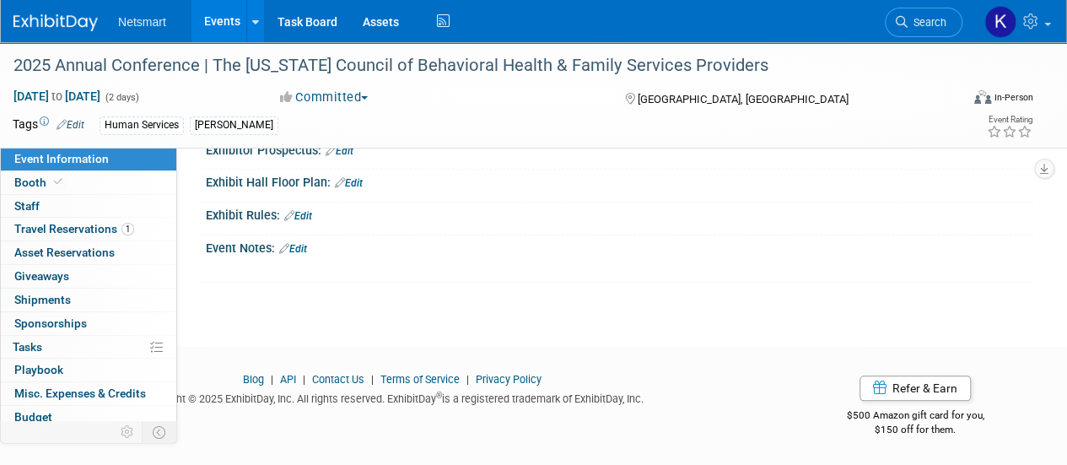
click at [302, 251] on link "Edit" at bounding box center [293, 249] width 28 height 12
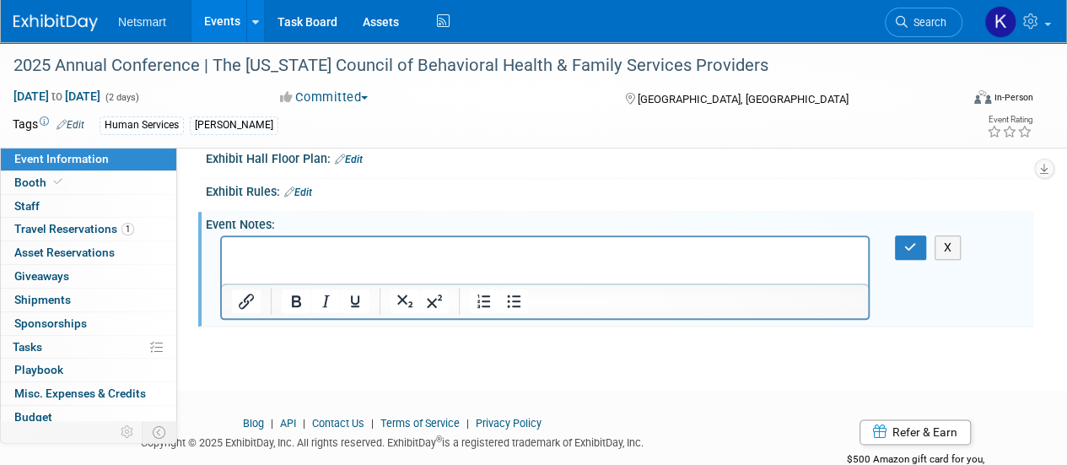
scroll to position [0, 0]
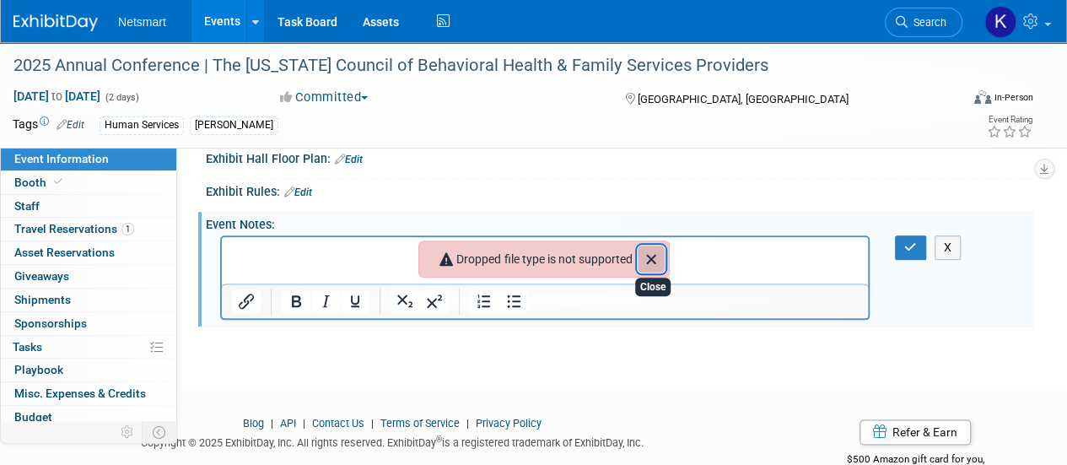
click at [651, 264] on icon "Close" at bounding box center [651, 259] width 9 height 9
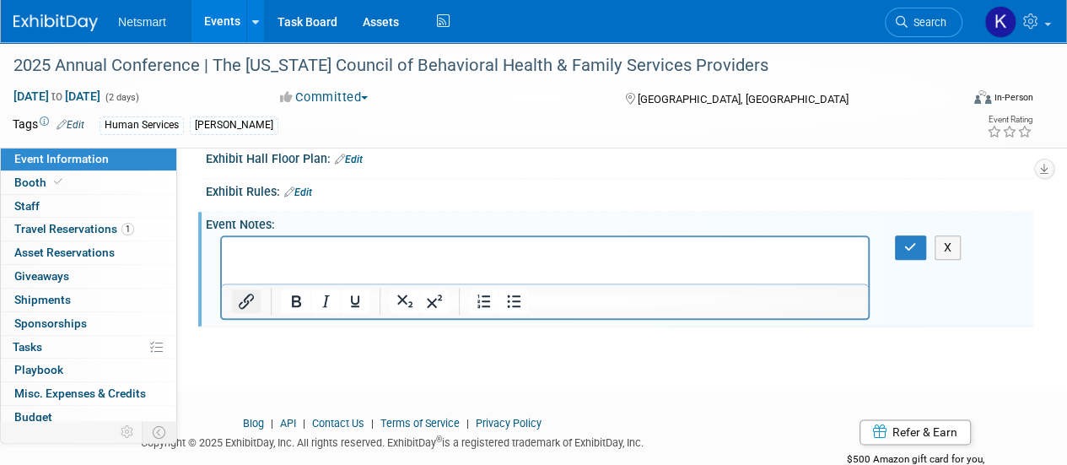
click at [250, 311] on icon "Insert/edit link" at bounding box center [246, 301] width 20 height 20
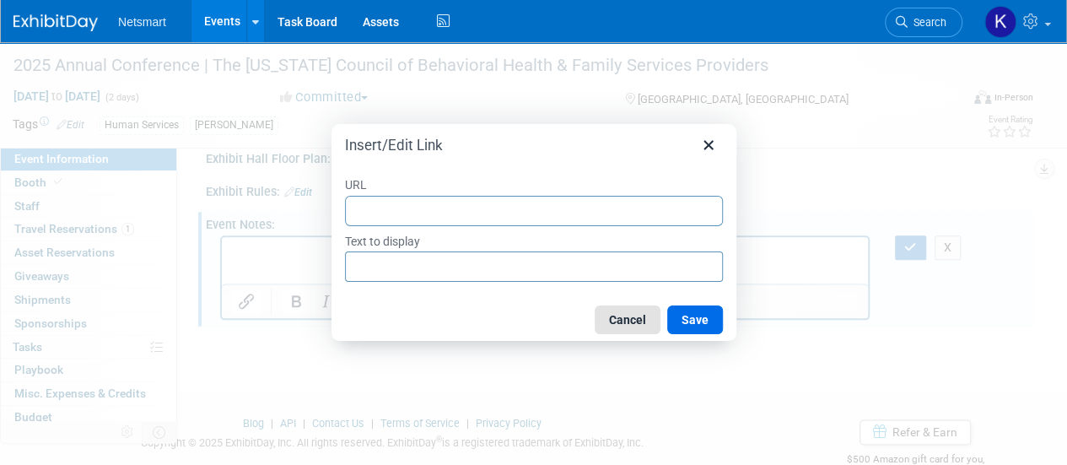
click at [619, 317] on button "Cancel" at bounding box center [627, 319] width 66 height 29
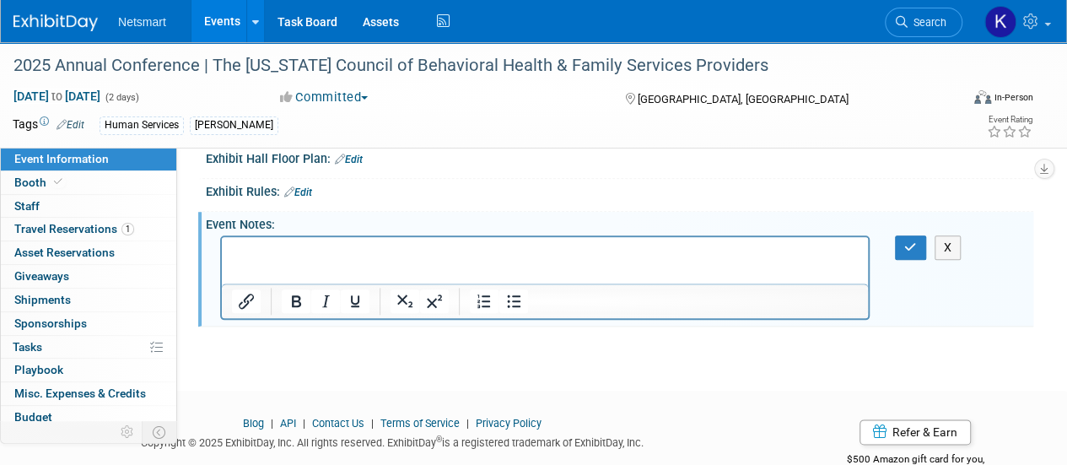
paste body "Rich Text Area. Press ALT-0 for help."
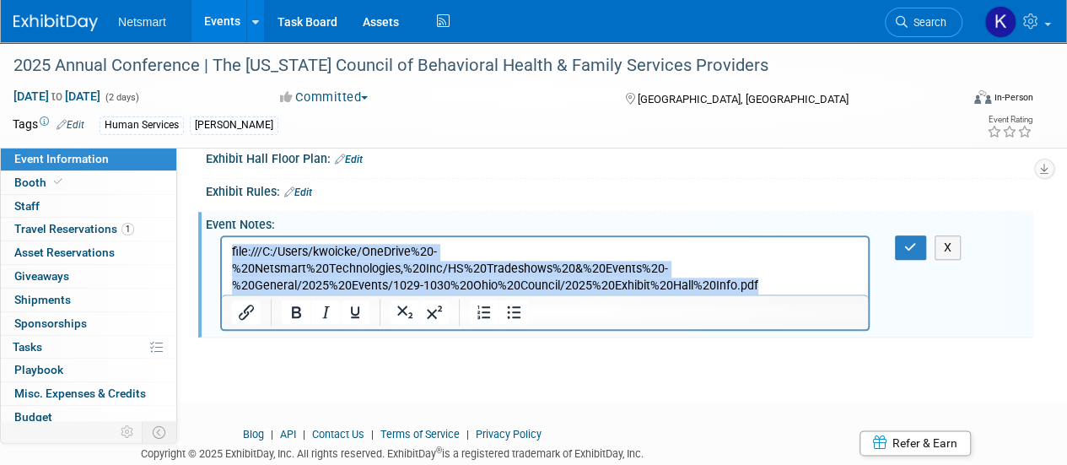
drag, startPoint x: 583, startPoint y: 289, endPoint x: 220, endPoint y: 248, distance: 365.8
click at [222, 248] on html "file:///C:/Users/kwoicke/OneDrive%20-%20Netsmart%20Technologies,%20Inc/HS%20Tra…" at bounding box center [545, 265] width 646 height 57
drag, startPoint x: 270, startPoint y: 278, endPoint x: 250, endPoint y: 275, distance: 20.5
click at [250, 275] on p "file:///C:/Users/kwoicke/OneDrive%20-%20Netsmart%20Technologies,%20Inc/HS%20Tra…" at bounding box center [545, 269] width 626 height 51
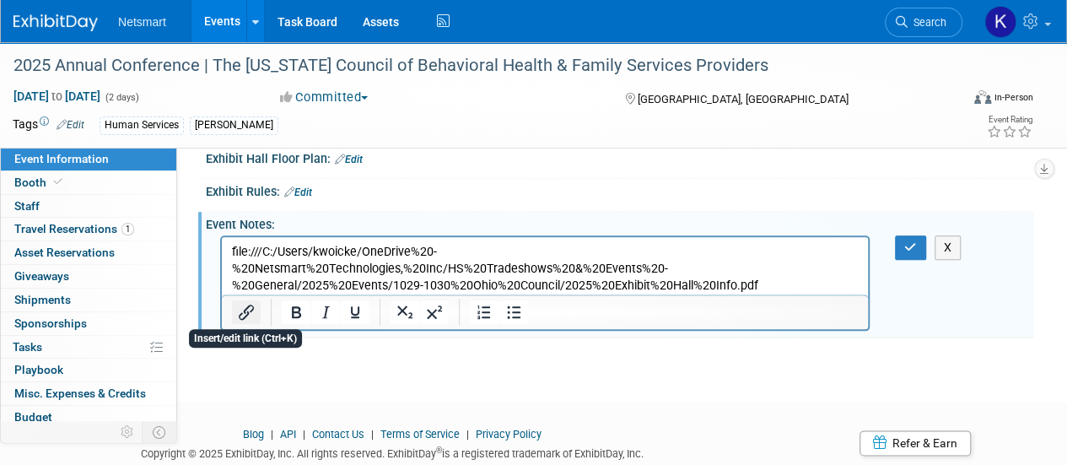
click at [246, 322] on icon "Insert/edit link" at bounding box center [246, 312] width 20 height 20
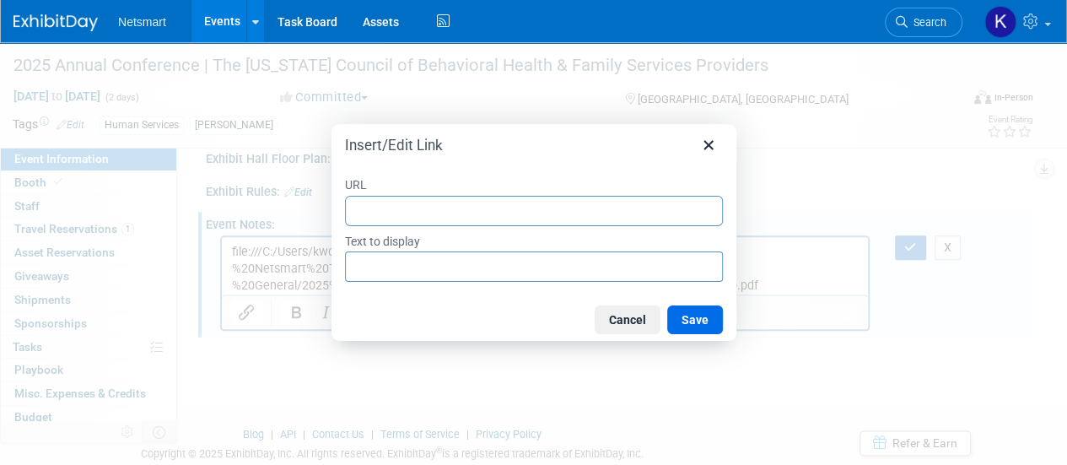
type input "file:///C:/Users/kwoicke/OneDrive%20-%20Netsmart%20Technologies,%20Inc/HS%20Tra…"
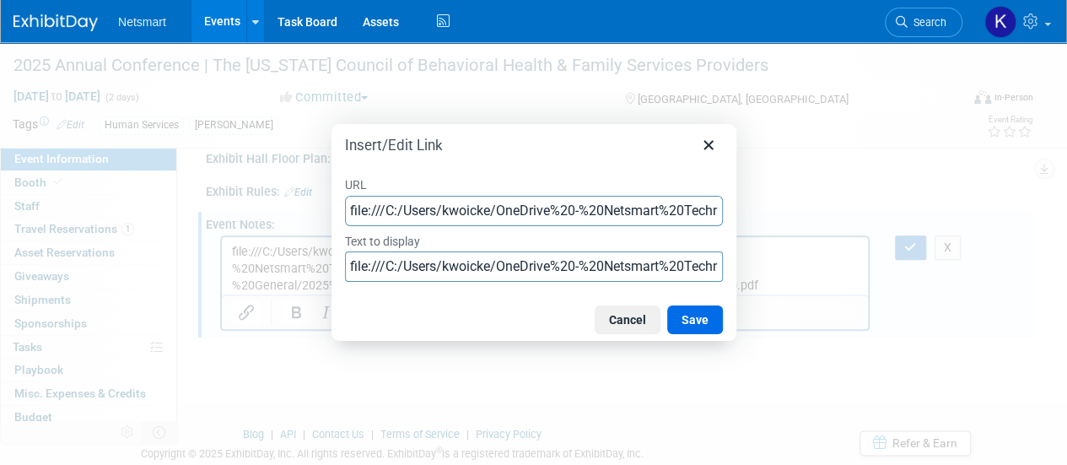
scroll to position [0, 931]
type input "file:///C:/Users/kwoicke/OneDrive%20-%20Netsmart%20Technologies,%20Inc/HS%20Tra…"
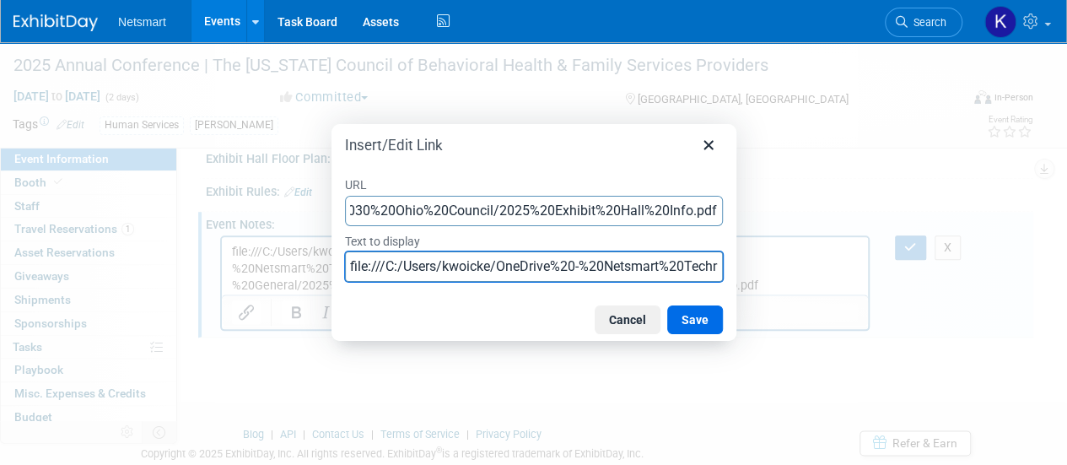
click at [405, 268] on input "file:///C:/Users/kwoicke/OneDrive%20-%20Netsmart%20Technologies,%20Inc/HS%20Tra…" at bounding box center [534, 266] width 378 height 30
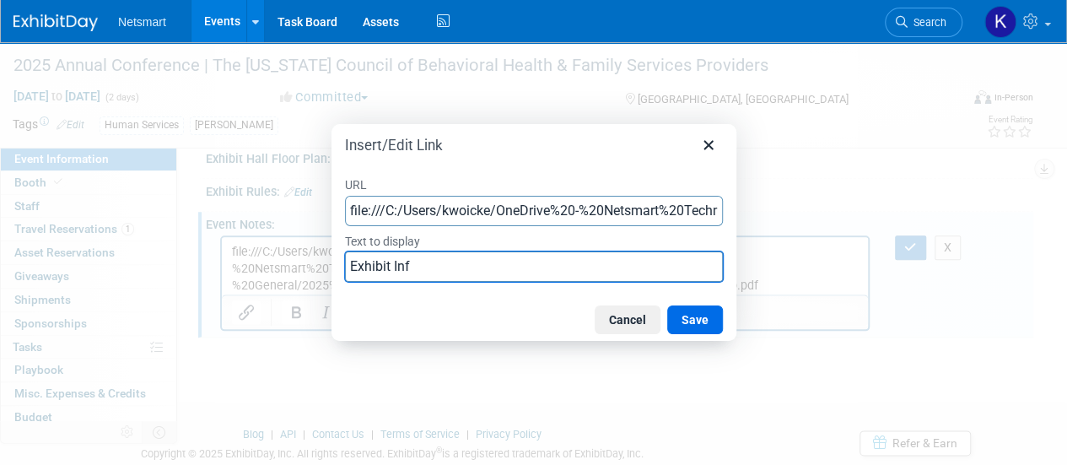
type input "Exhibit Info"
click at [693, 309] on button "Save" at bounding box center [695, 319] width 56 height 29
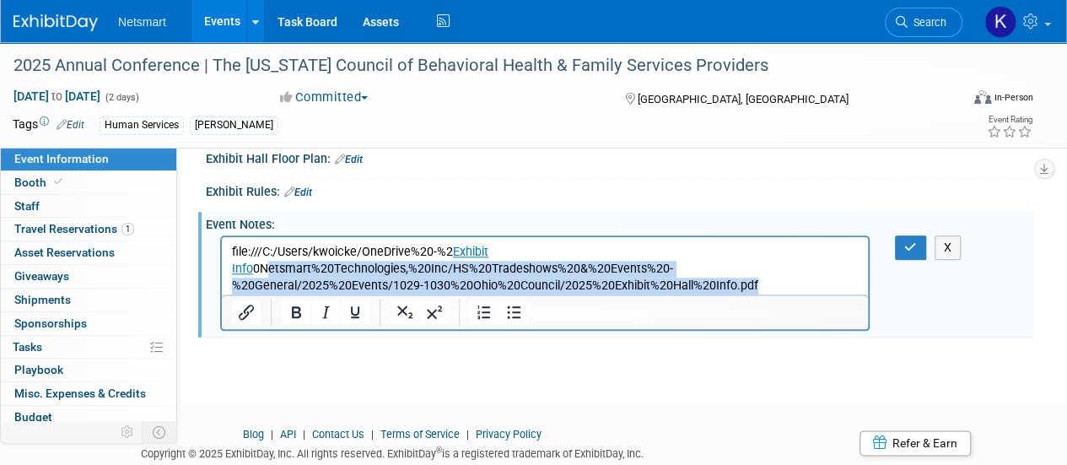
drag, startPoint x: 583, startPoint y: 287, endPoint x: 271, endPoint y: 266, distance: 313.5
click at [271, 266] on p "file:///C:/Users/kwoicke/OneDrive%20-%2 Exhibit Info 0Netsmart%20Technologies,%…" at bounding box center [545, 269] width 626 height 51
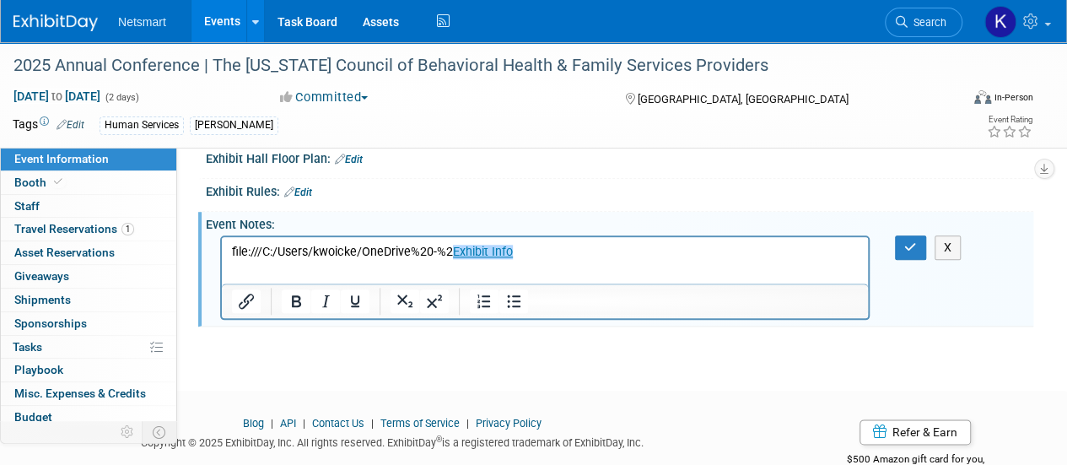
click at [406, 255] on p "file:///C:/Users/kwoicke/OneDrive%20-%2 Exhibit Info﻿" at bounding box center [545, 252] width 626 height 17
drag, startPoint x: 452, startPoint y: 255, endPoint x: 182, endPoint y: 277, distance: 270.6
click at [222, 261] on html "file:///C:/Users/kwoicke/OneDrive%20-%2 Exhibit Info" at bounding box center [545, 249] width 646 height 24
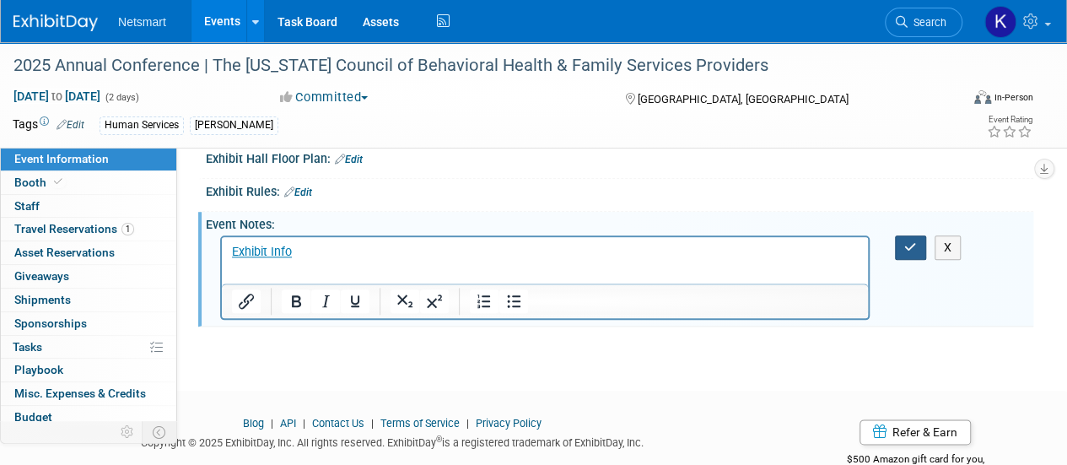
click at [905, 253] on icon "button" at bounding box center [910, 247] width 13 height 12
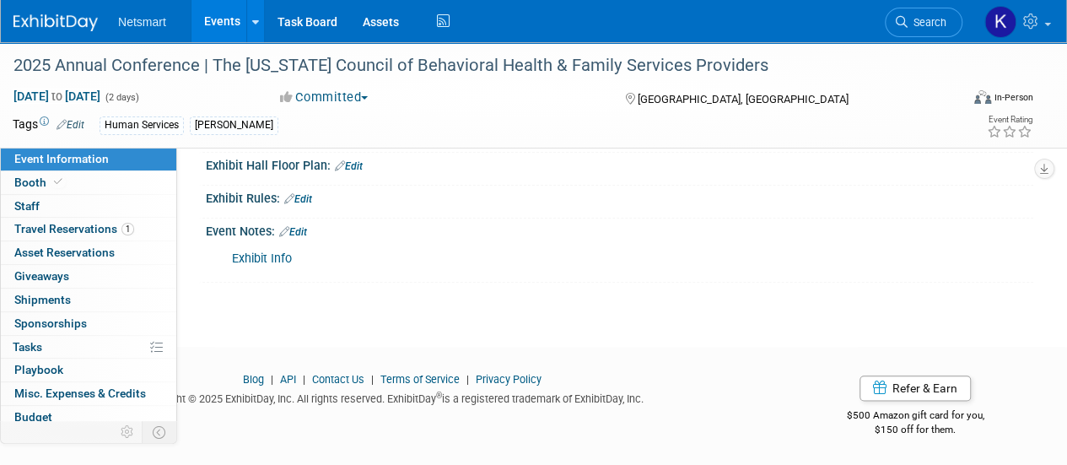
click at [267, 266] on link "Exhibit Info" at bounding box center [262, 258] width 60 height 14
click at [265, 266] on link "Exhibit Info" at bounding box center [262, 258] width 60 height 14
click at [334, 276] on div "Exhibit Info" at bounding box center [544, 259] width 649 height 34
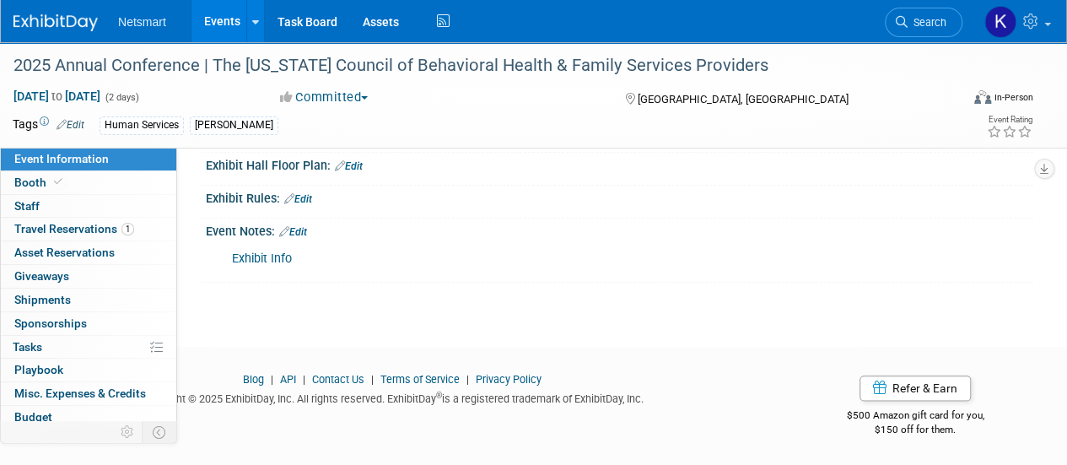
click at [300, 238] on link "Edit" at bounding box center [293, 232] width 28 height 12
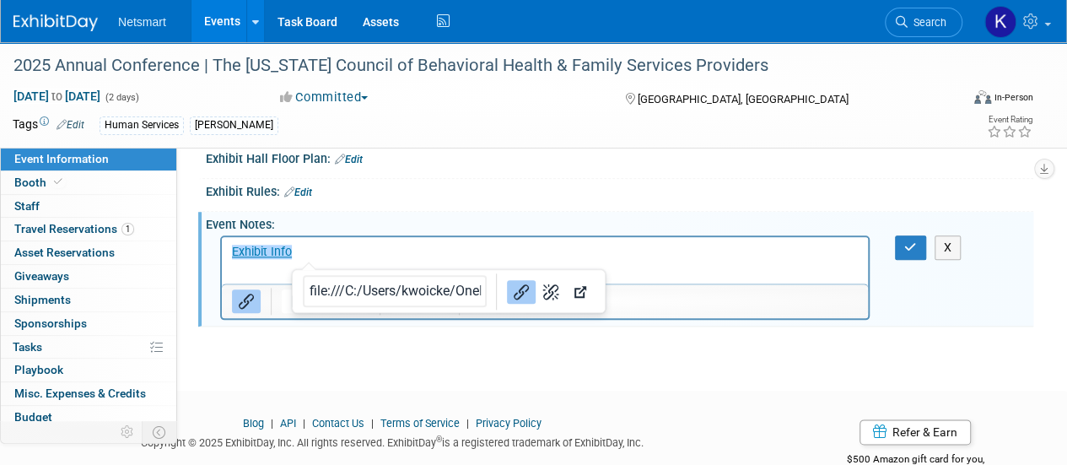
drag, startPoint x: 304, startPoint y: 255, endPoint x: 250, endPoint y: 305, distance: 74.0
click at [250, 261] on html "﻿Exhibit Info" at bounding box center [545, 249] width 646 height 24
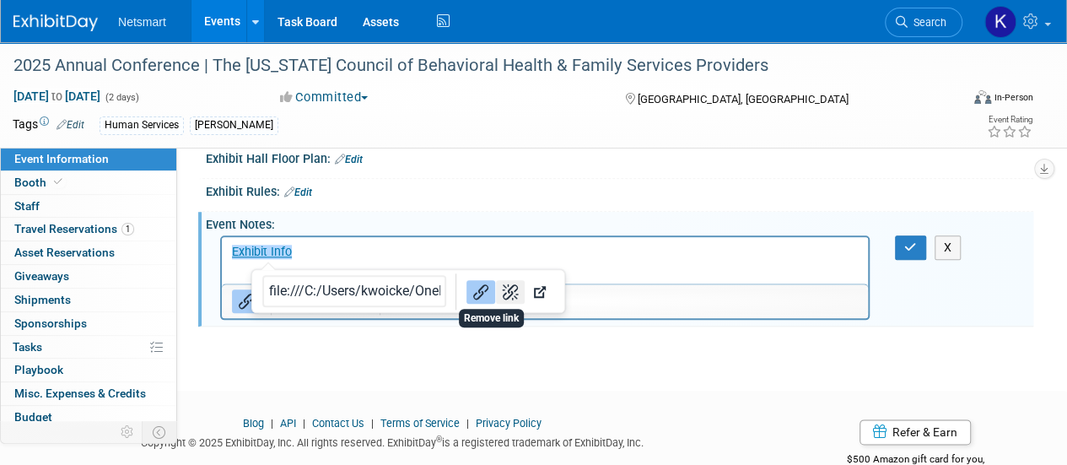
click at [500, 302] on icon "Remove link" at bounding box center [510, 292] width 20 height 20
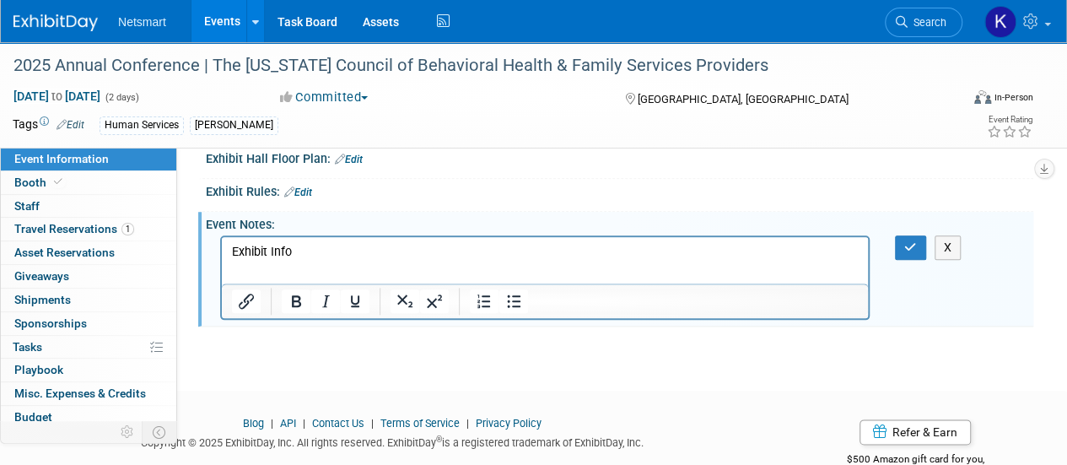
click at [280, 261] on html "﻿Exhibit Info" at bounding box center [545, 249] width 646 height 24
drag, startPoint x: 294, startPoint y: 248, endPoint x: 201, endPoint y: 247, distance: 93.6
click at [222, 247] on html "Exhibit Info" at bounding box center [545, 249] width 646 height 24
click at [250, 311] on icon "Insert/edit link" at bounding box center [246, 301] width 20 height 20
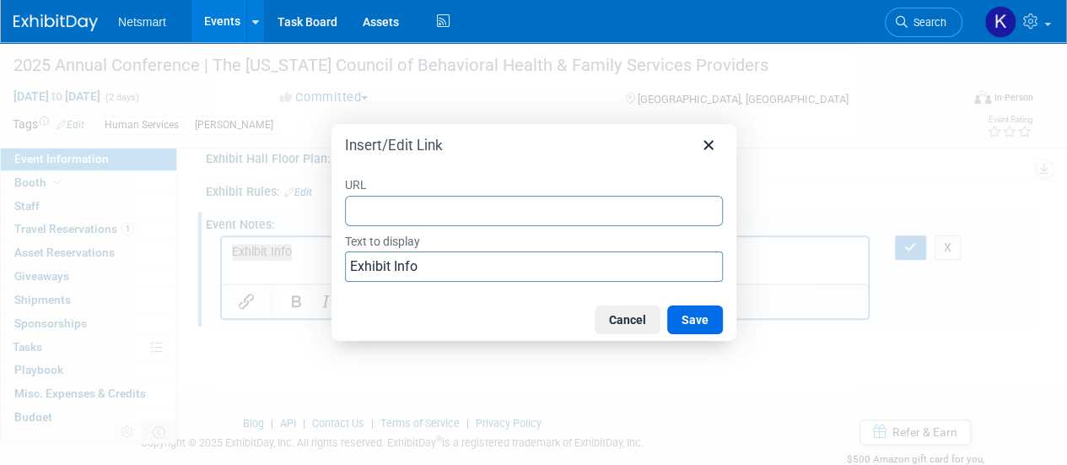
type input "file:///C:/Users/kwoicke/OneDrive%20-%20Netsmart%20Technologies,%20Inc/HS%20Tra…"
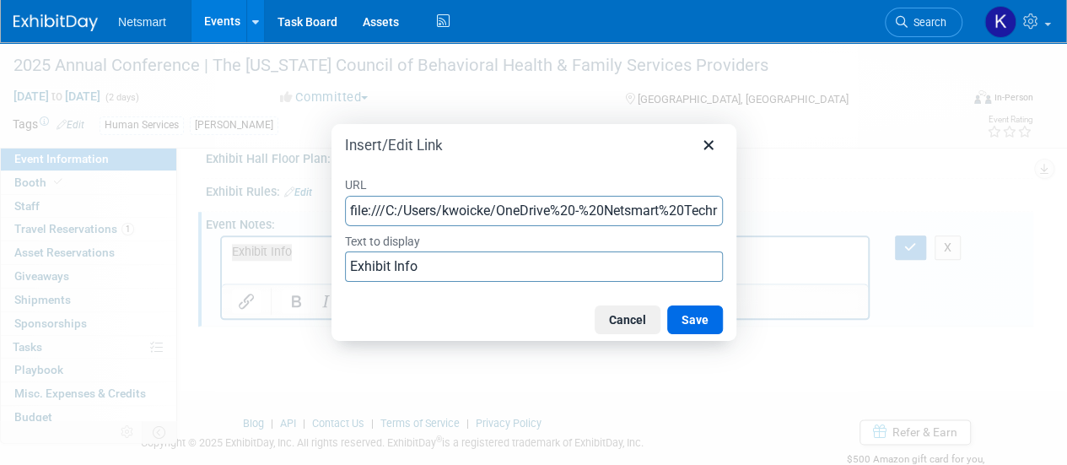
drag, startPoint x: 372, startPoint y: 213, endPoint x: 287, endPoint y: 215, distance: 85.2
click at [287, 215] on div "Insert/Edit Link URL file:///C:/Users/kwoicke/OneDrive%20-%20Netsmart%20Technol…" at bounding box center [533, 232] width 1067 height 465
click at [691, 323] on button "Save" at bounding box center [695, 319] width 56 height 29
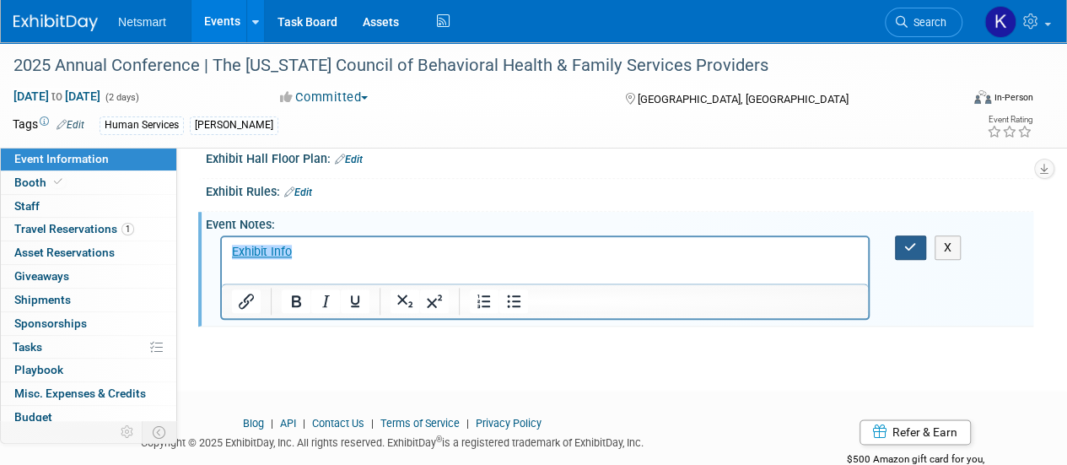
click at [895, 260] on button "button" at bounding box center [910, 247] width 31 height 24
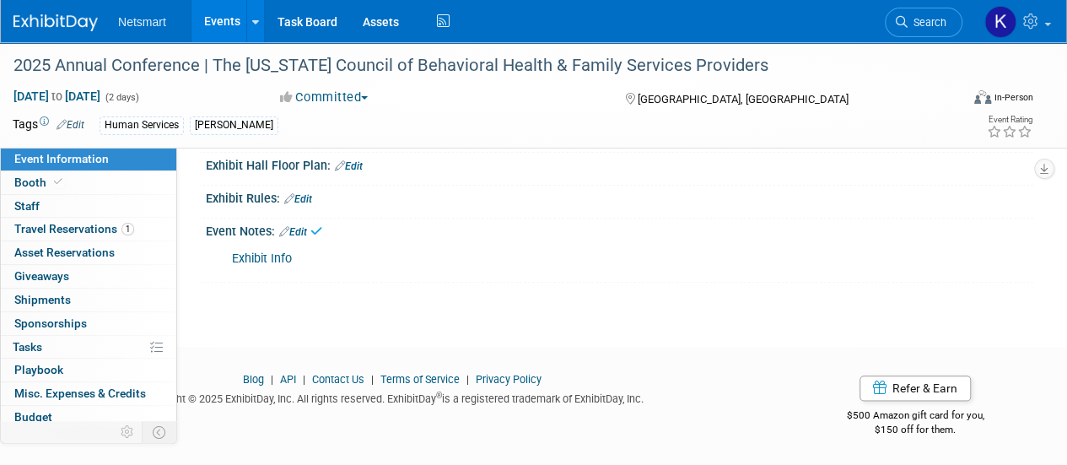
click at [245, 266] on link "Exhibit Info" at bounding box center [262, 258] width 60 height 14
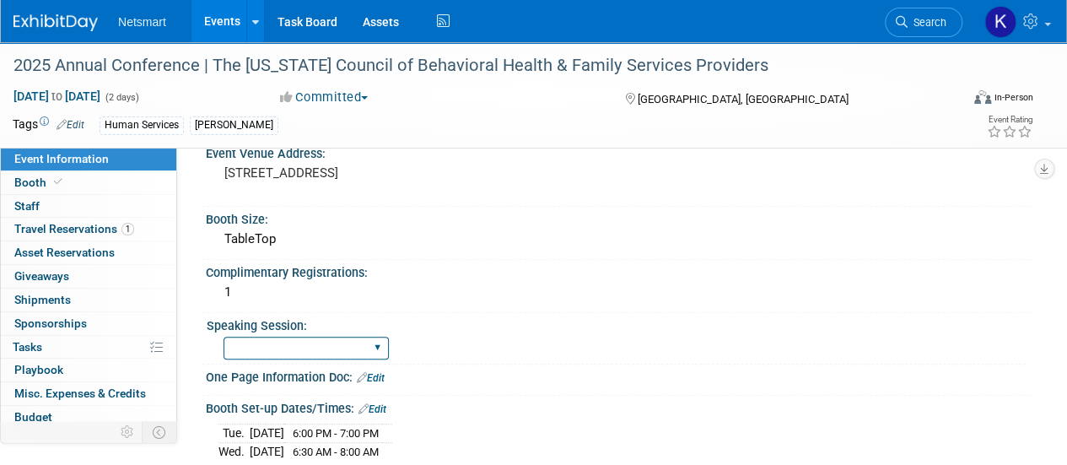
scroll to position [341, 0]
